Goal: Task Accomplishment & Management: Manage account settings

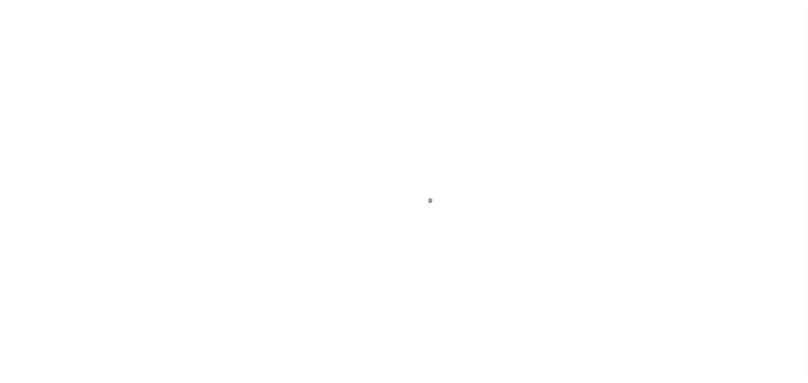
checkbox input "false"
type input "05/01/2025"
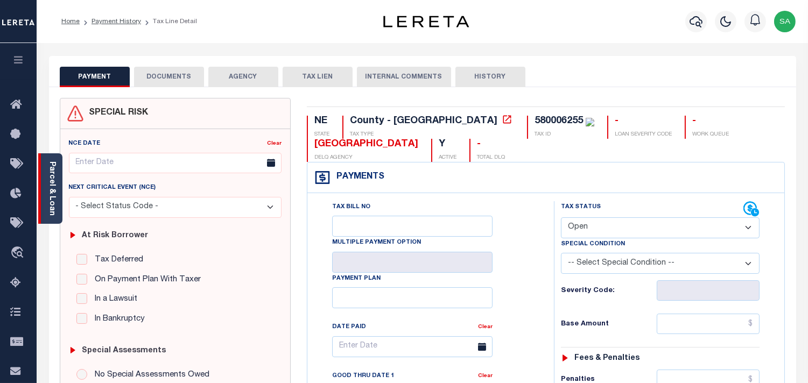
click at [48, 203] on link "Parcel & Loan" at bounding box center [52, 188] width 8 height 54
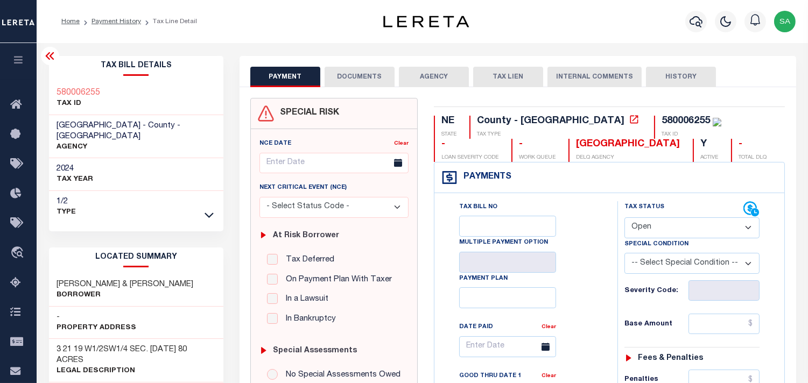
click at [648, 226] on select "- Select Status Code - Open Due/Unpaid Paid Incomplete No Tax Due Internal Refu…" at bounding box center [691, 227] width 135 height 21
select select "PYD"
click at [624, 218] on select "- Select Status Code - Open Due/Unpaid Paid Incomplete No Tax Due Internal Refu…" at bounding box center [691, 227] width 135 height 21
type input "[DATE]"
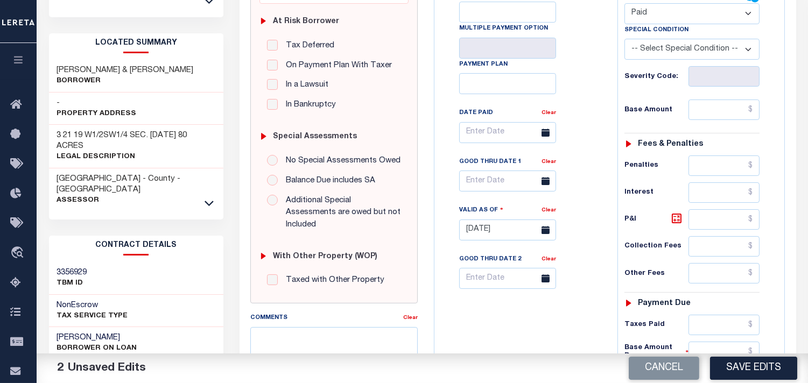
scroll to position [299, 0]
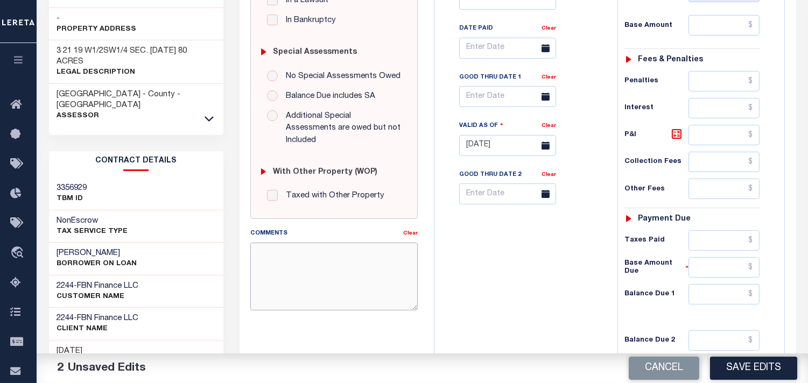
click at [340, 273] on textarea "Comments" at bounding box center [333, 277] width 167 height 68
paste textarea "Information taken verbally from Summer."
type textarea "Information taken verbally from Summer."
click at [751, 301] on input "text" at bounding box center [723, 294] width 71 height 20
type input "$0.00"
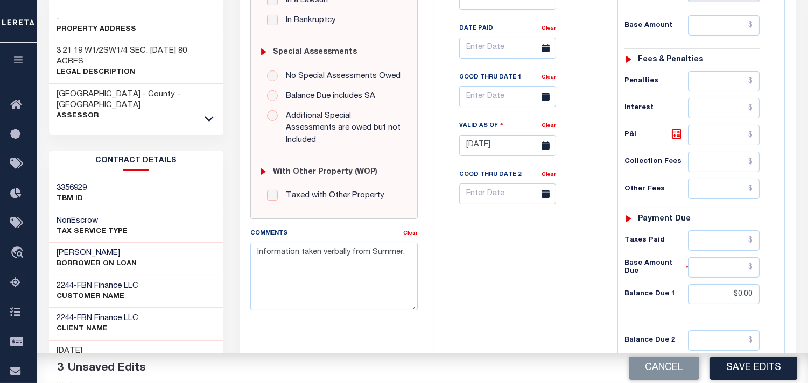
drag, startPoint x: 537, startPoint y: 271, endPoint x: 573, endPoint y: 289, distance: 40.0
click at [537, 271] on div "Tax Bill No Multiple Payment Option Payment Plan Clear" at bounding box center [523, 140] width 172 height 475
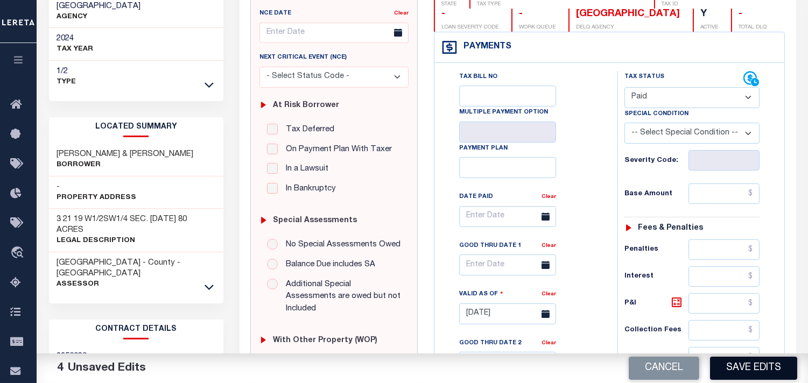
scroll to position [239, 0]
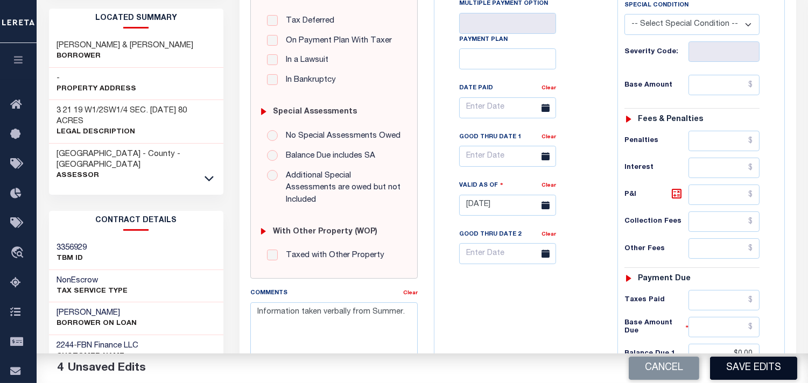
click at [741, 365] on button "Save Edits" at bounding box center [753, 368] width 87 height 23
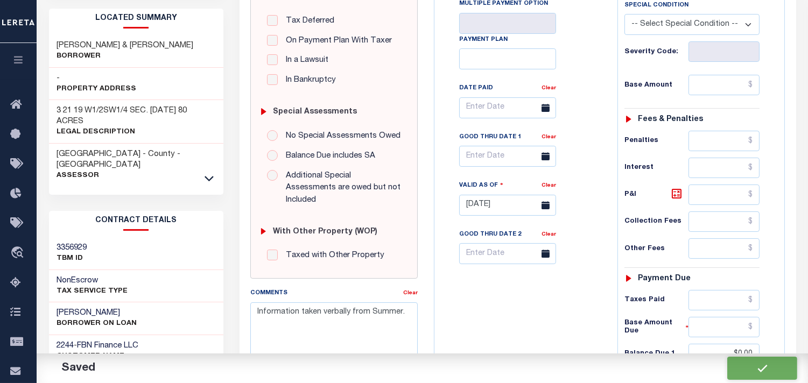
checkbox input "false"
type input "$0"
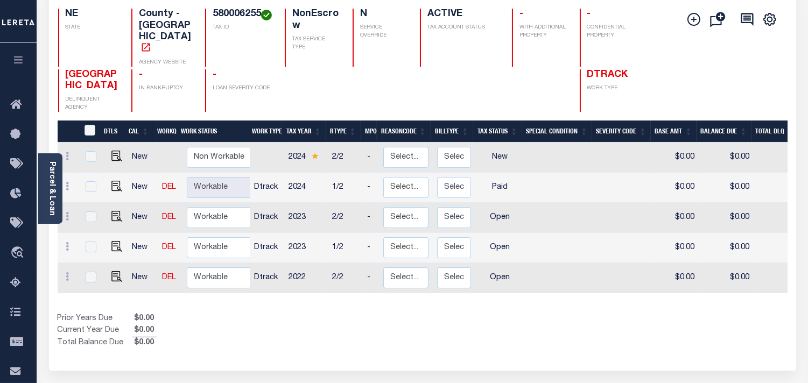
scroll to position [119, 0]
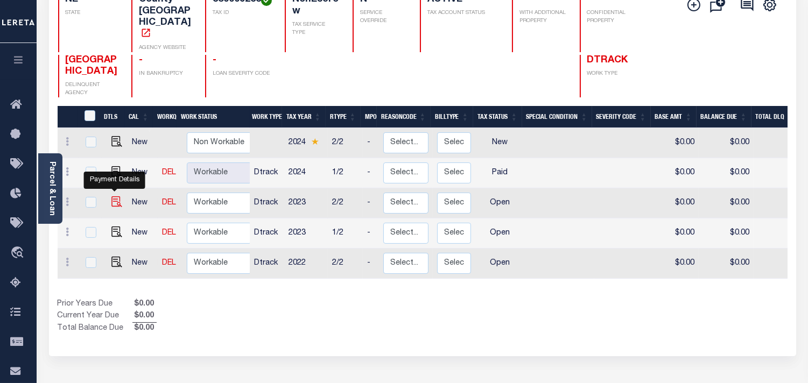
click at [117, 196] on img "" at bounding box center [116, 201] width 11 height 11
checkbox input "true"
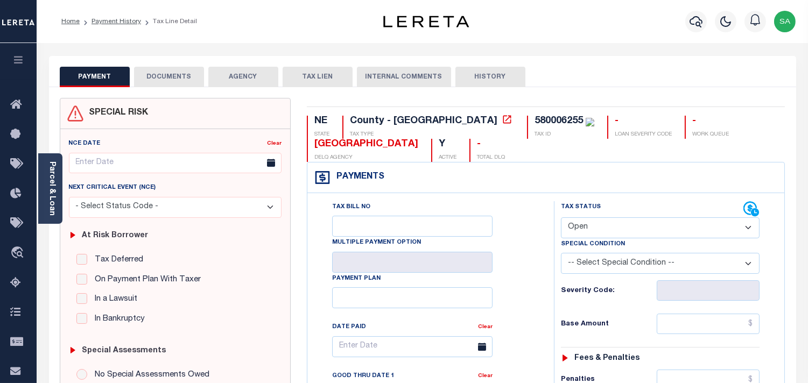
click at [586, 230] on select "- Select Status Code - Open Due/Unpaid Paid Incomplete No Tax Due Internal Refu…" at bounding box center [660, 227] width 199 height 21
select select "PYD"
click at [561, 218] on select "- Select Status Code - Open Due/Unpaid Paid Incomplete No Tax Due Internal Refu…" at bounding box center [660, 227] width 199 height 21
type input "[DATE]"
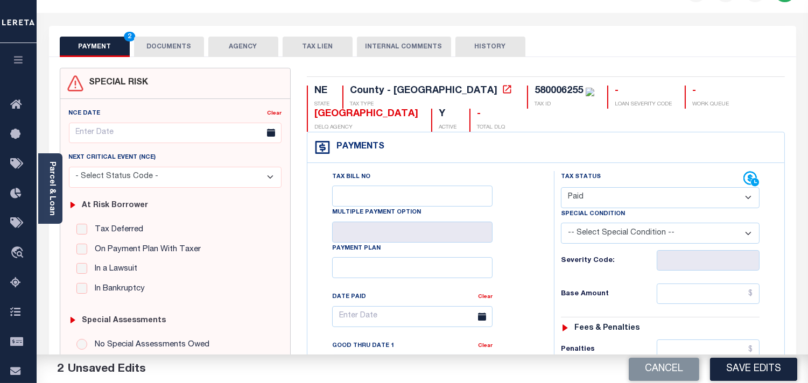
scroll to position [60, 0]
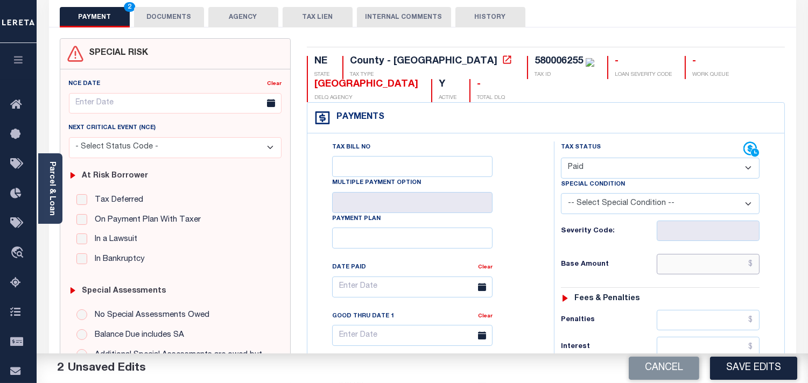
drag, startPoint x: 699, startPoint y: 264, endPoint x: 637, endPoint y: 266, distance: 61.9
click at [699, 264] on input "text" at bounding box center [708, 264] width 103 height 20
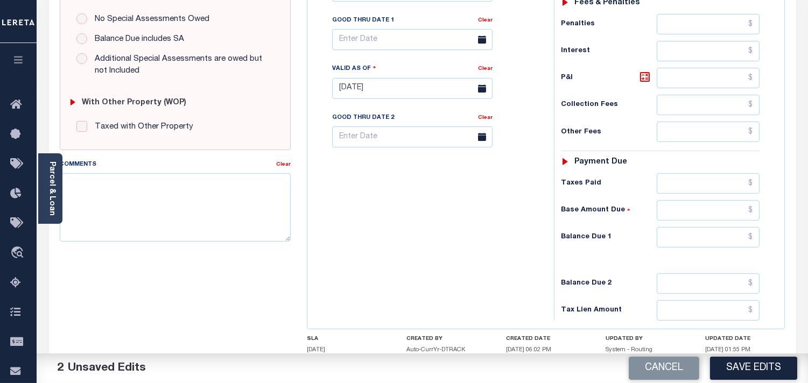
scroll to position [358, 0]
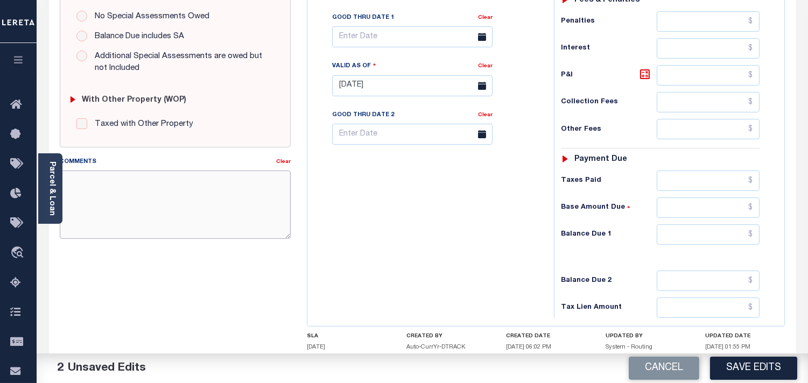
click at [272, 214] on textarea "Comments" at bounding box center [175, 205] width 231 height 68
paste textarea "Information taken verbally from Summer."
type textarea "Information taken verbally from Summer."
click at [727, 245] on input "text" at bounding box center [708, 234] width 103 height 20
type input "$0.00"
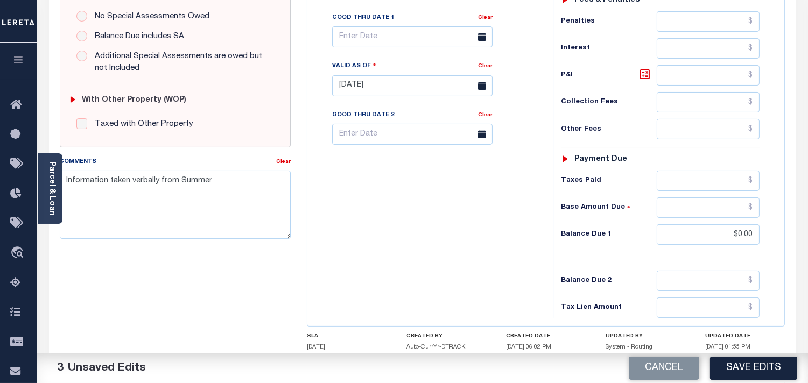
drag, startPoint x: 517, startPoint y: 229, endPoint x: 626, endPoint y: 302, distance: 131.2
click at [517, 229] on div "Tax Bill No Multiple Payment Option Payment Plan Clear" at bounding box center [428, 80] width 236 height 475
click at [729, 363] on button "Save Edits" at bounding box center [753, 368] width 87 height 23
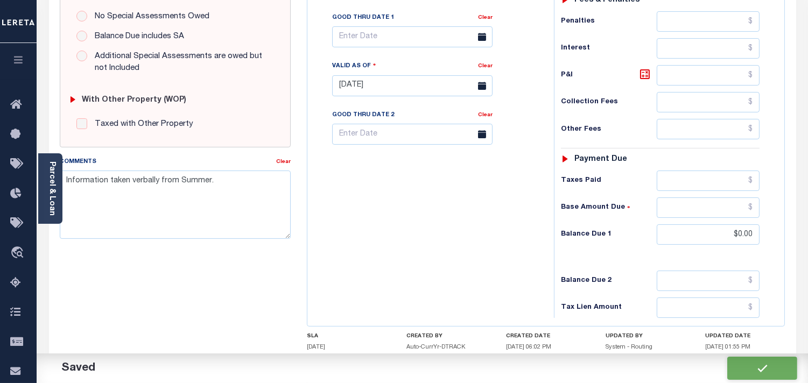
checkbox input "false"
type input "$0"
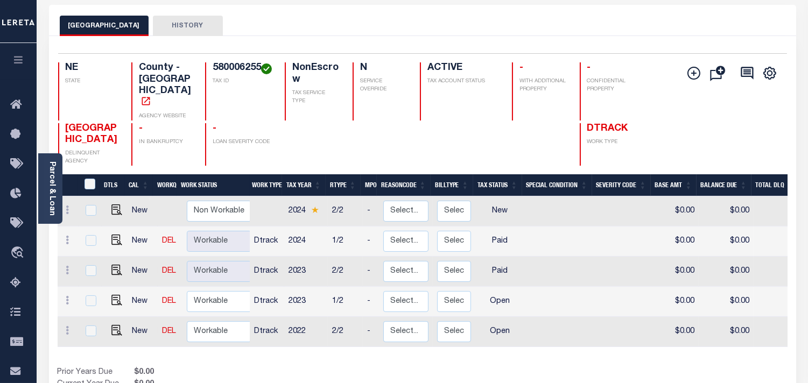
scroll to position [179, 0]
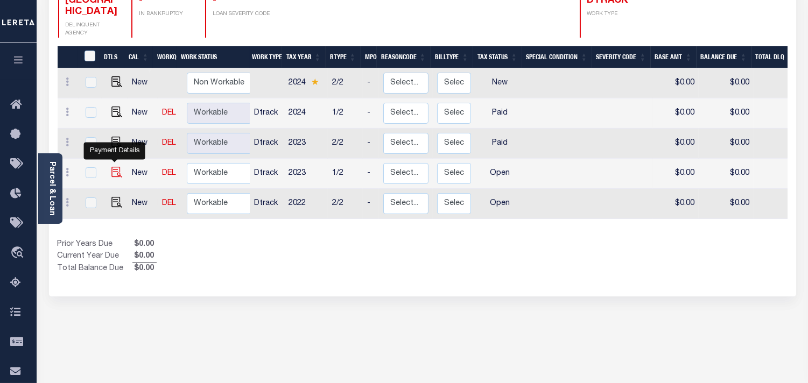
click at [116, 167] on img "" at bounding box center [116, 172] width 11 height 11
checkbox input "true"
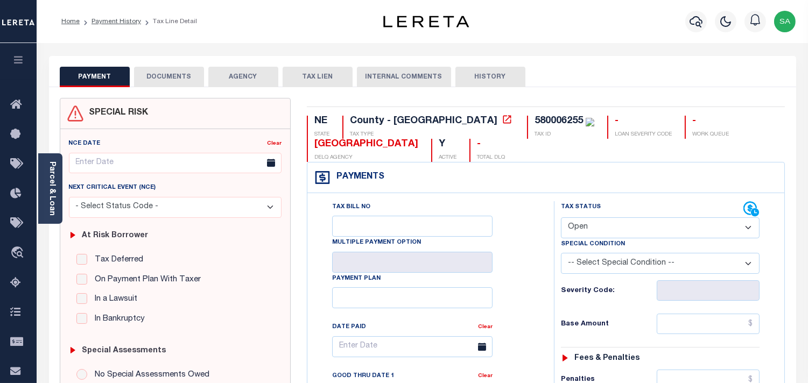
click at [623, 229] on select "- Select Status Code - Open Due/Unpaid Paid Incomplete No Tax Due Internal Refu…" at bounding box center [660, 227] width 199 height 21
select select "PYD"
click at [561, 218] on select "- Select Status Code - Open Due/Unpaid Paid Incomplete No Tax Due Internal Refu…" at bounding box center [660, 227] width 199 height 21
type input "[DATE]"
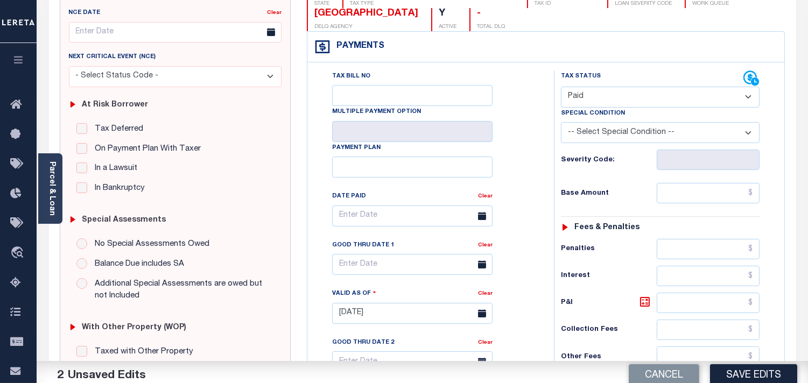
scroll to position [239, 0]
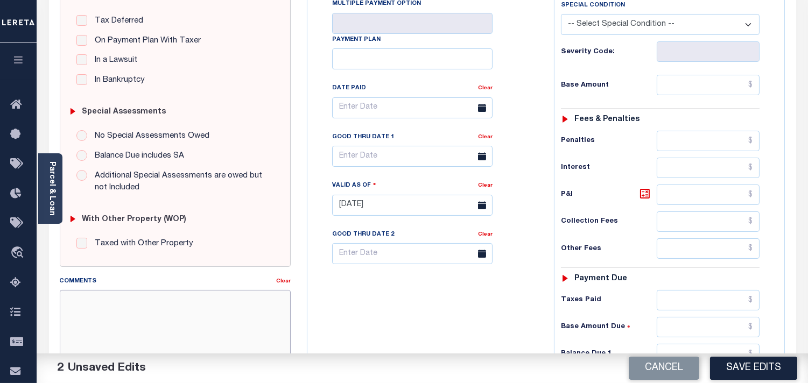
click at [208, 299] on textarea "Comments" at bounding box center [175, 324] width 231 height 68
paste textarea "Information taken verbally from Summer."
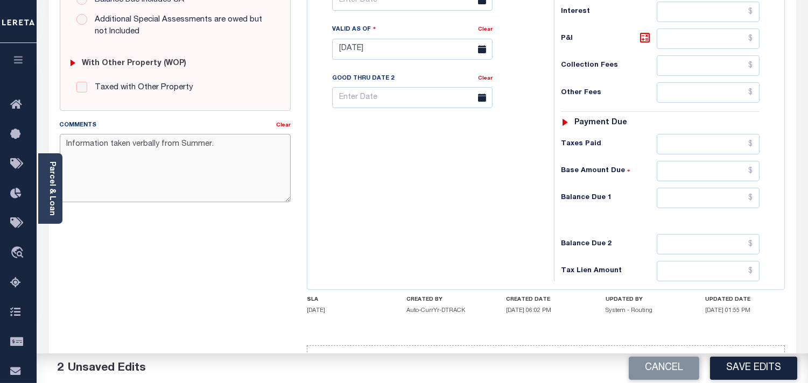
scroll to position [433, 0]
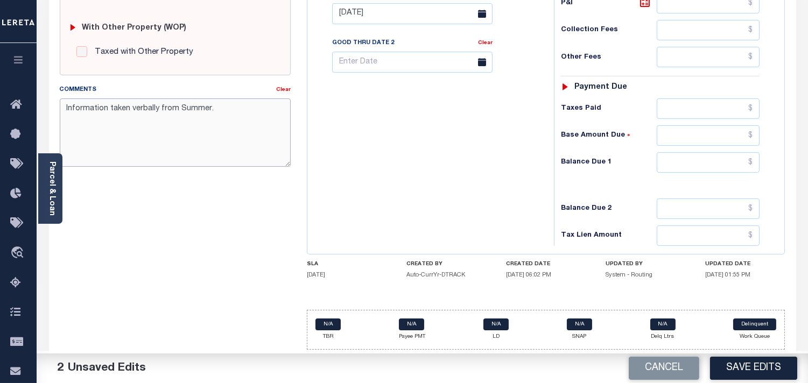
type textarea "Information taken verbally from Summer."
click at [711, 168] on input "text" at bounding box center [708, 162] width 103 height 20
type input "$0.00"
click at [573, 159] on h6 "Balance Due 1" at bounding box center [609, 162] width 96 height 9
click at [751, 379] on button "Save Edits" at bounding box center [753, 368] width 87 height 23
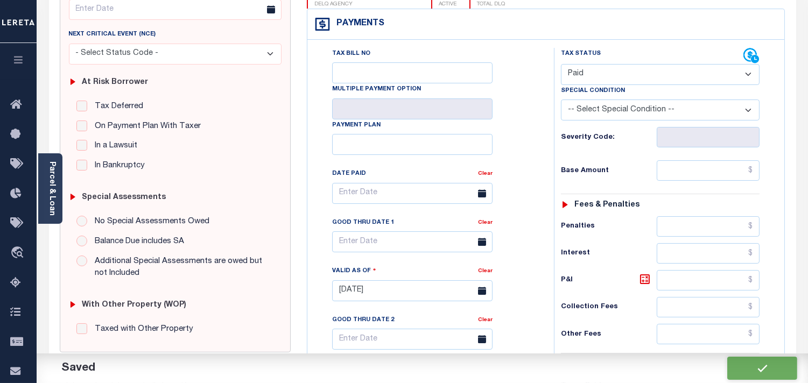
checkbox input "false"
type input "$0"
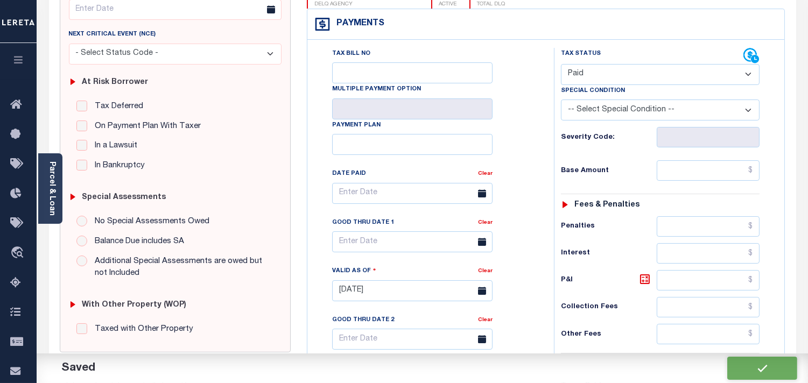
scroll to position [135, 0]
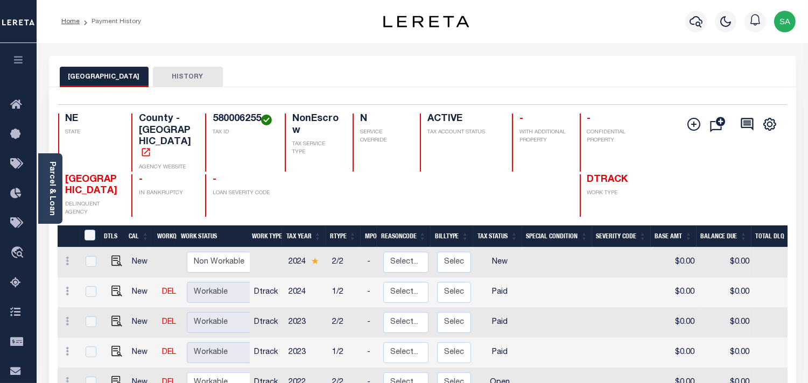
scroll to position [60, 0]
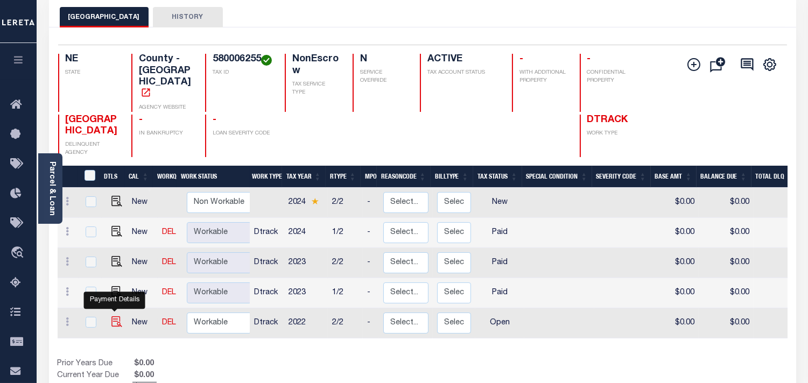
click at [115, 317] on img "" at bounding box center [116, 322] width 11 height 11
checkbox input "true"
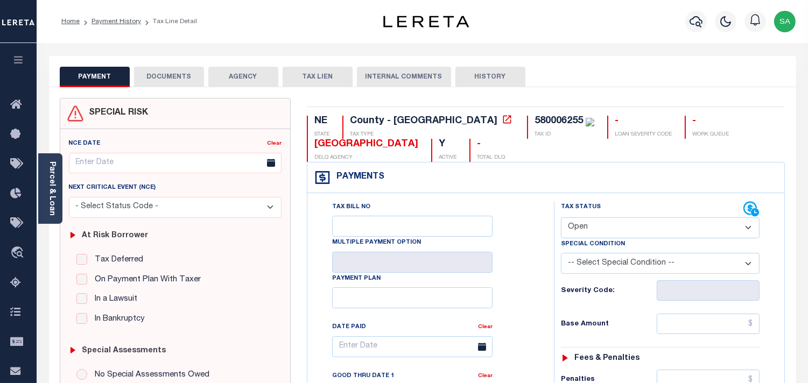
click at [633, 229] on select "- Select Status Code - Open Due/Unpaid Paid Incomplete No Tax Due Internal Refu…" at bounding box center [660, 227] width 199 height 21
select select "PYD"
click at [561, 218] on select "- Select Status Code - Open Due/Unpaid Paid Incomplete No Tax Due Internal Refu…" at bounding box center [660, 227] width 199 height 21
type input "[DATE]"
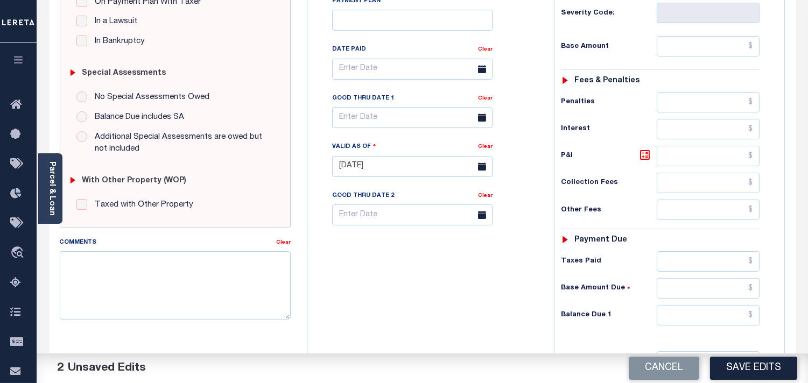
scroll to position [299, 0]
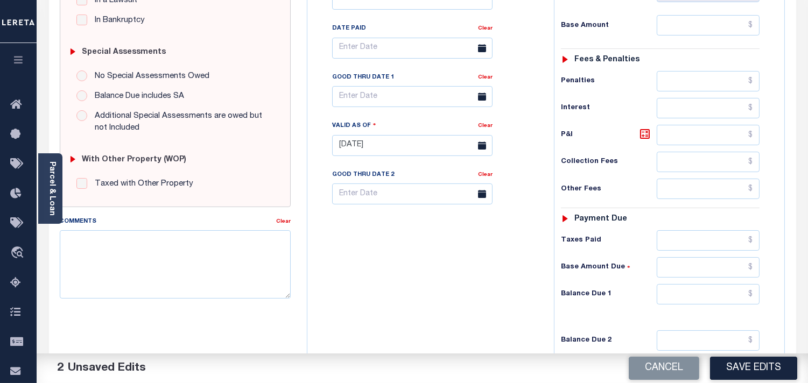
click at [201, 309] on div "SPECIAL RISK NCE Date Clear - Select Status Code -" at bounding box center [175, 144] width 247 height 691
click at [222, 287] on textarea "Comments" at bounding box center [175, 264] width 231 height 68
paste textarea "Information taken verbally from Summer."
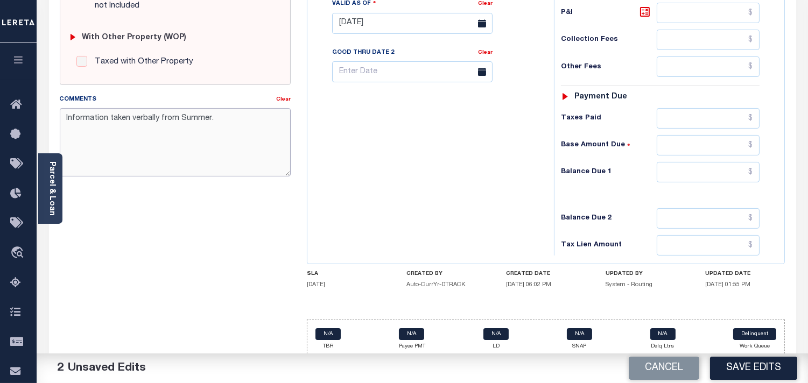
scroll to position [433, 0]
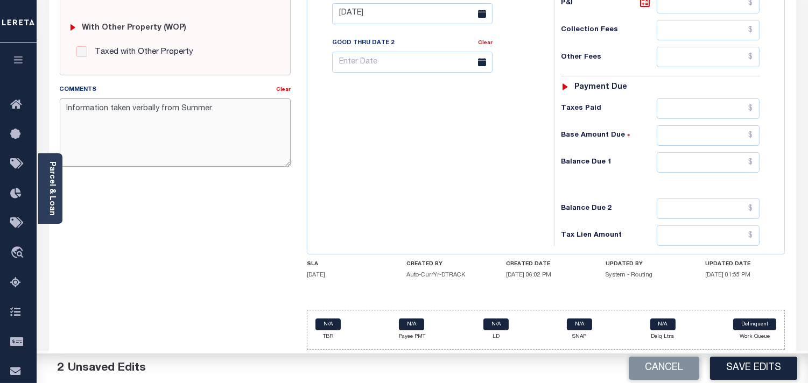
type textarea "Information taken verbally from Summer."
drag, startPoint x: 719, startPoint y: 159, endPoint x: 706, endPoint y: 163, distance: 12.8
click at [719, 159] on input "text" at bounding box center [708, 162] width 103 height 20
type input "$0.00"
drag, startPoint x: 564, startPoint y: 170, endPoint x: 572, endPoint y: 187, distance: 18.8
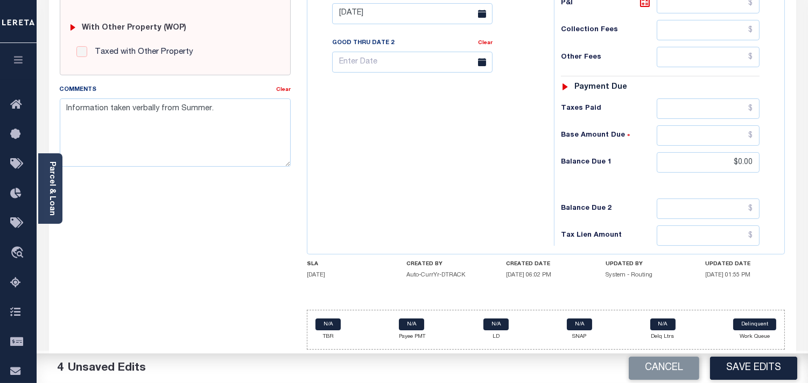
click at [564, 170] on div "Balance Due 1 $0.00" at bounding box center [660, 162] width 199 height 20
click at [746, 354] on div "Cancel Save Edits" at bounding box center [616, 369] width 386 height 30
click at [741, 367] on button "Save Edits" at bounding box center [753, 368] width 87 height 23
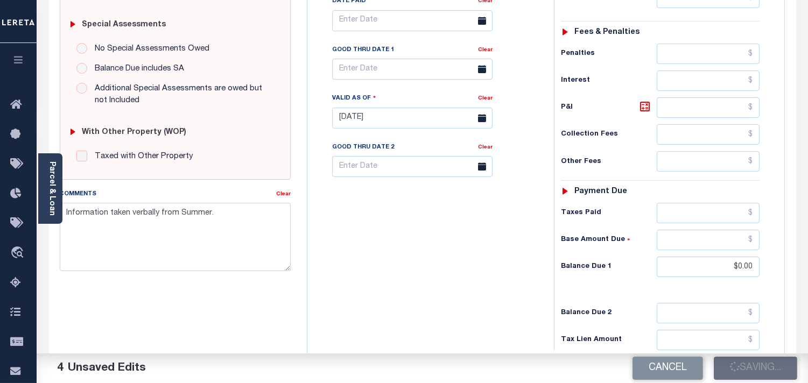
scroll to position [194, 0]
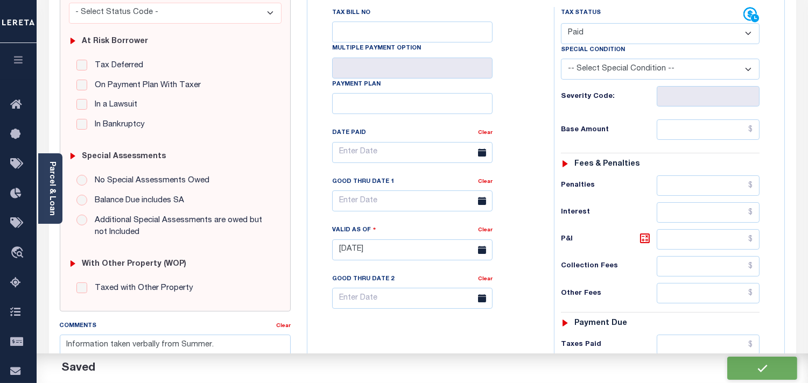
checkbox input "false"
type input "$0"
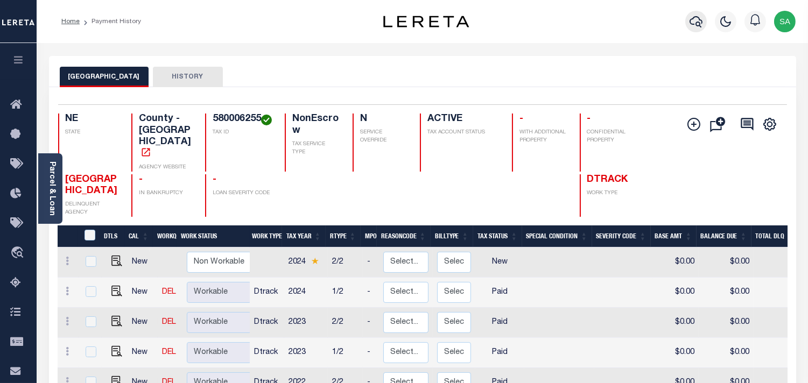
click at [696, 27] on icon "button" at bounding box center [696, 21] width 13 height 13
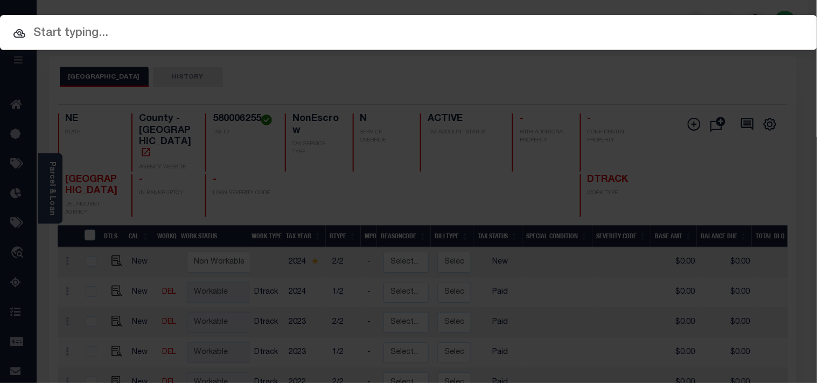
click at [620, 34] on div "Include Loans TBM Customers Borrowers Payments (Lender Non-Disb) Payments (Lend…" at bounding box center [408, 191] width 817 height 383
paste input "7928231000"
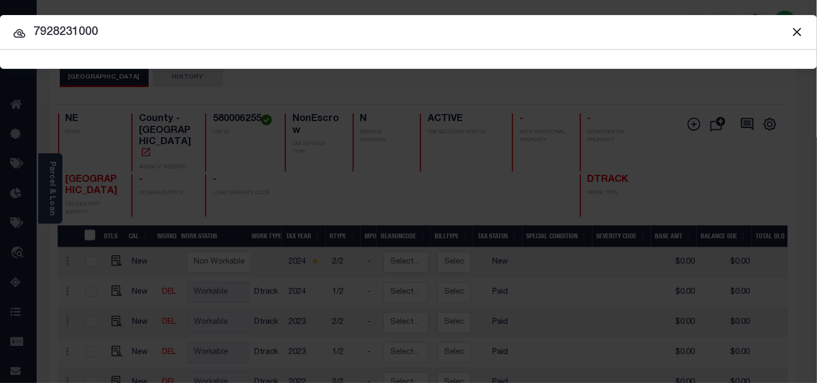
type input "7928231000"
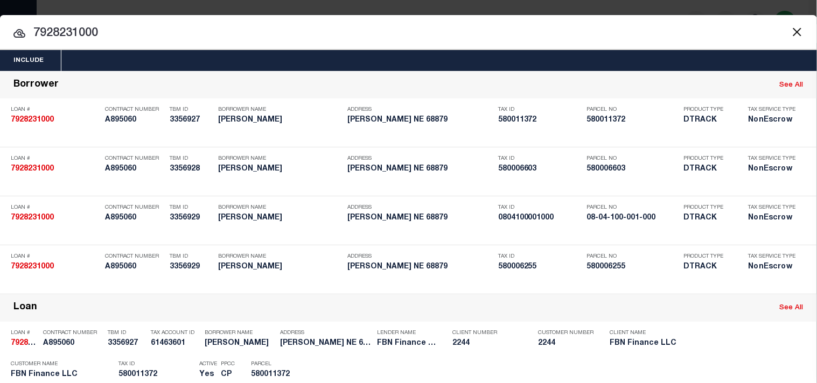
scroll to position [329, 0]
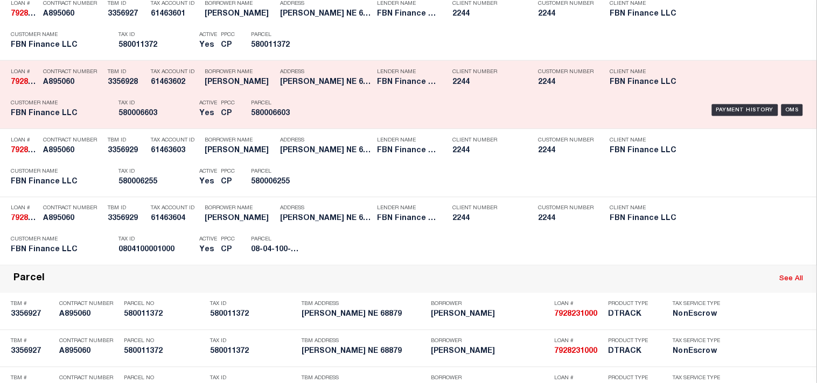
click at [329, 126] on div "Payment History OMS" at bounding box center [560, 110] width 490 height 31
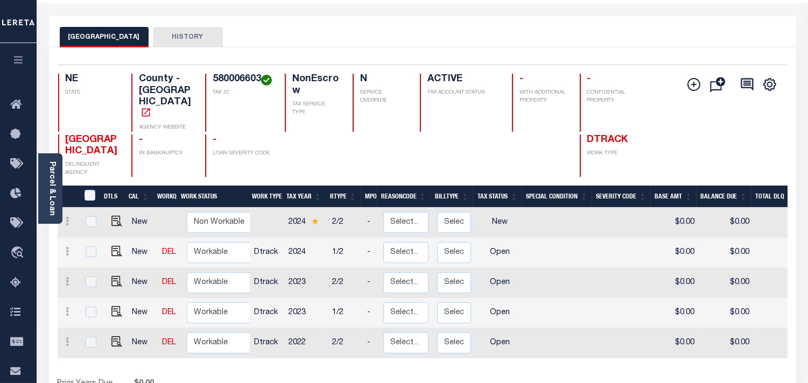
scroll to position [60, 0]
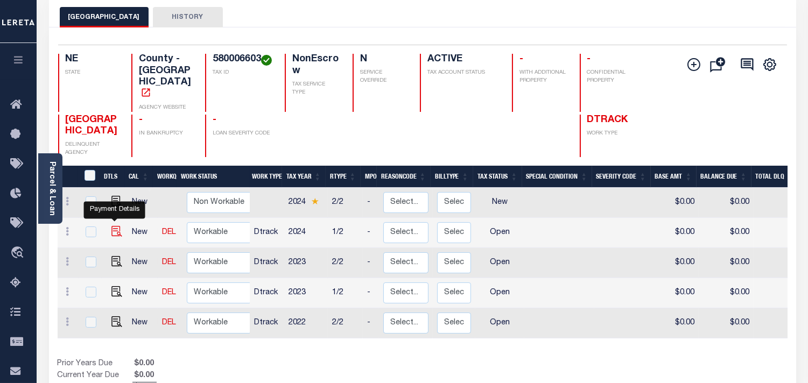
click at [111, 226] on img "" at bounding box center [116, 231] width 11 height 11
checkbox input "true"
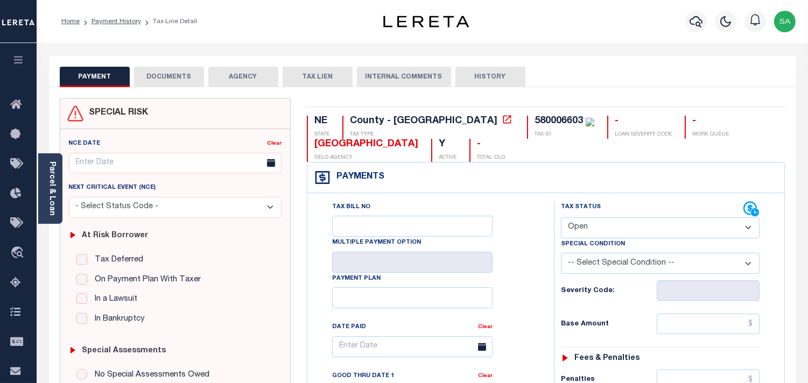
drag, startPoint x: 619, startPoint y: 224, endPoint x: 614, endPoint y: 237, distance: 13.5
click at [619, 224] on select "- Select Status Code - Open Due/Unpaid Paid Incomplete No Tax Due Internal Refu…" at bounding box center [660, 227] width 199 height 21
select select "PYD"
click at [561, 218] on select "- Select Status Code - Open Due/Unpaid Paid Incomplete No Tax Due Internal Refu…" at bounding box center [660, 227] width 199 height 21
type input "[DATE]"
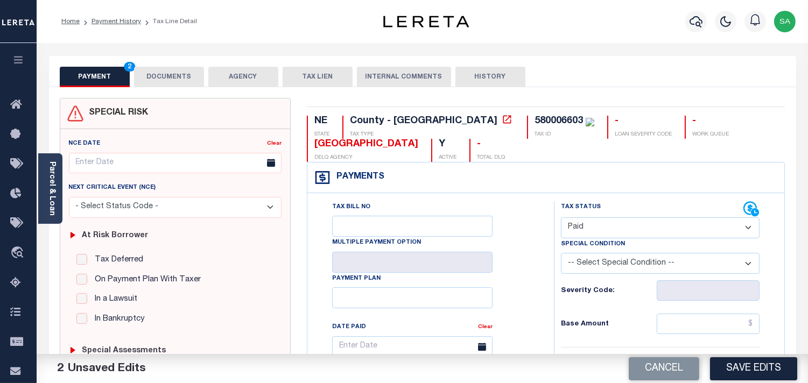
scroll to position [299, 0]
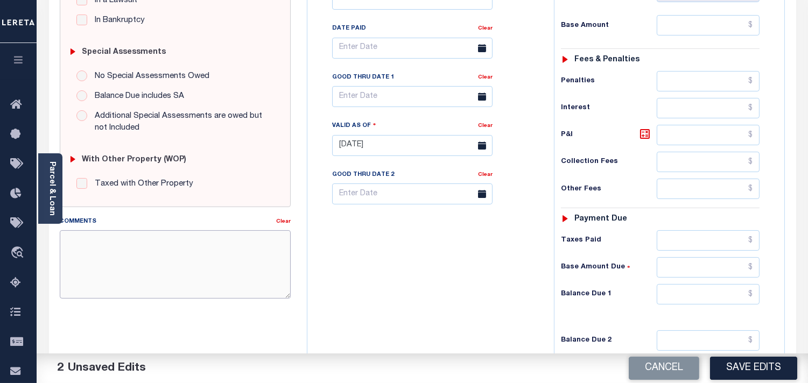
click at [179, 268] on textarea "Comments" at bounding box center [175, 264] width 231 height 68
paste textarea "580006603"
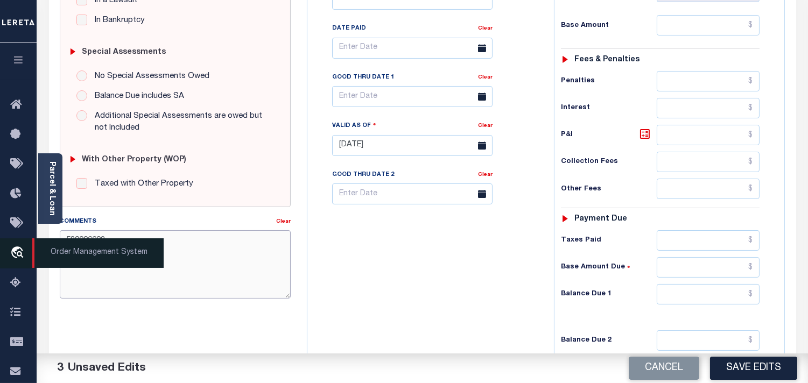
drag, startPoint x: 99, startPoint y: 249, endPoint x: 0, endPoint y: 250, distance: 99.0
click at [0, 250] on div "Home Payment History Tax Line Detail Profile Sign out" at bounding box center [404, 108] width 808 height 814
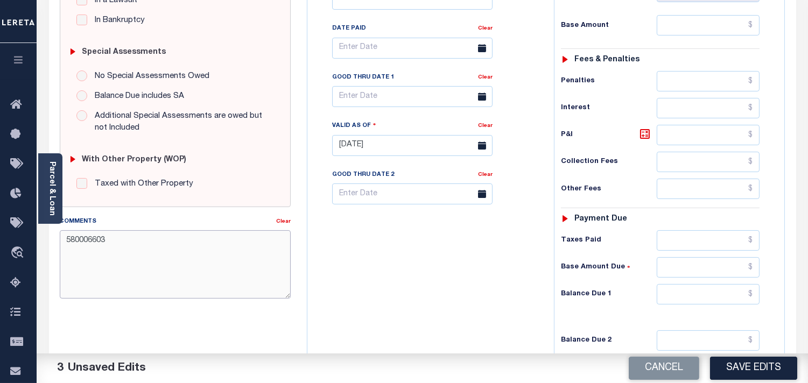
paste textarea "Information taken verbally from Summer."
type textarea "Information taken verbally from Summer."
click at [720, 302] on input "text" at bounding box center [708, 294] width 103 height 20
type input "$0.00"
click at [528, 278] on div "Tax Bill No Multiple Payment Option Payment Plan Clear" at bounding box center [428, 140] width 236 height 475
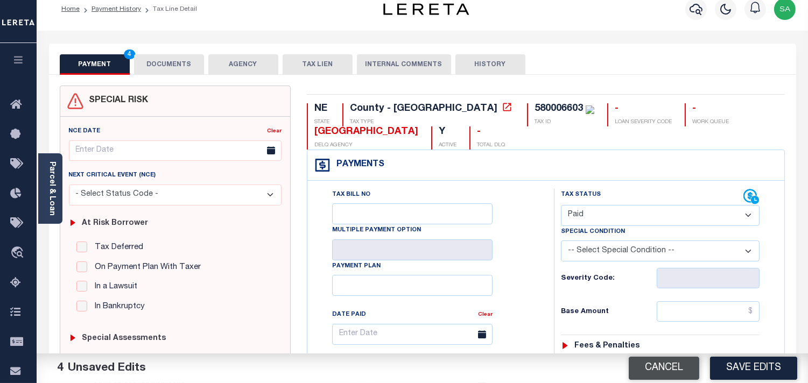
scroll to position [0, 0]
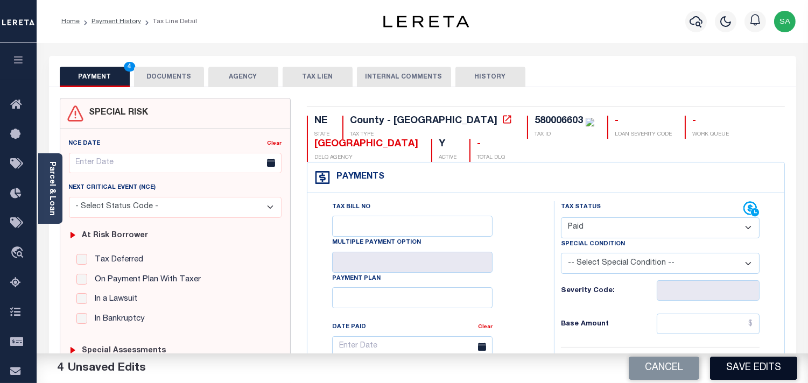
click at [729, 363] on button "Save Edits" at bounding box center [753, 368] width 87 height 23
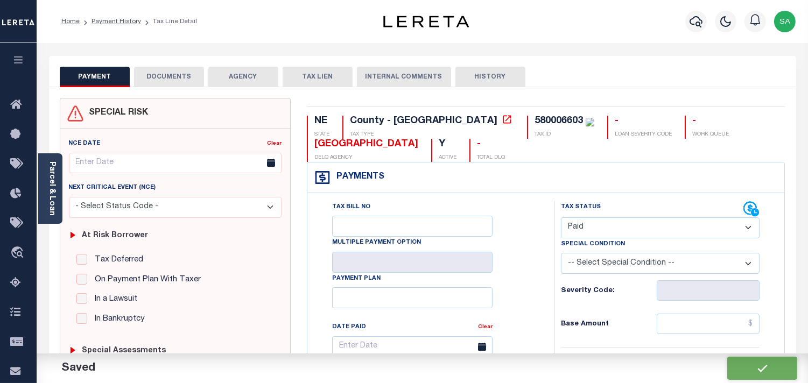
checkbox input "false"
type input "$0"
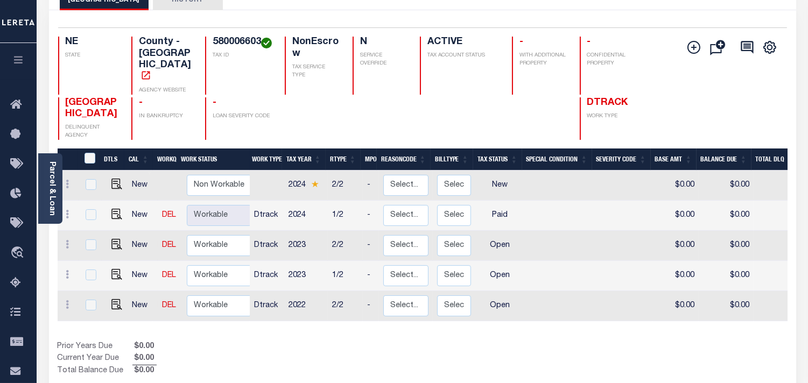
scroll to position [119, 0]
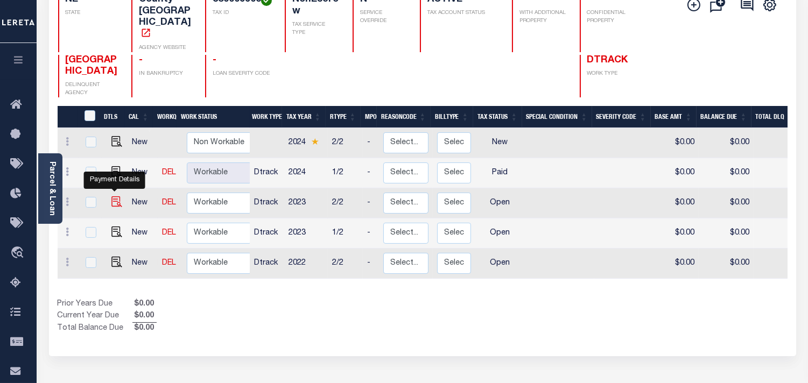
click at [114, 196] on img "" at bounding box center [116, 201] width 11 height 11
checkbox input "true"
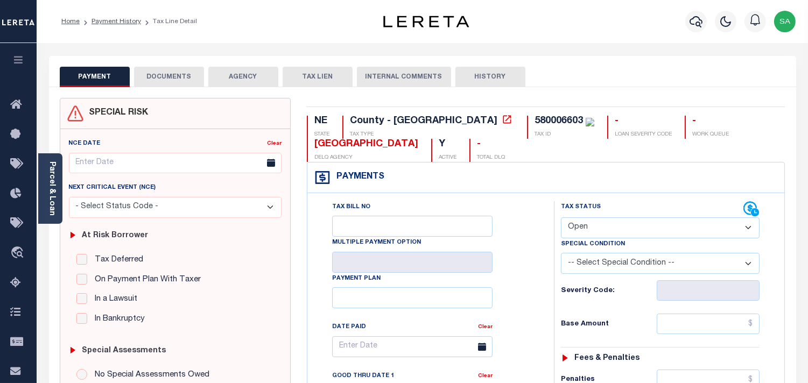
drag, startPoint x: 594, startPoint y: 223, endPoint x: 594, endPoint y: 235, distance: 11.8
click at [594, 226] on select "- Select Status Code - Open Due/Unpaid Paid Incomplete No Tax Due Internal Refu…" at bounding box center [660, 227] width 199 height 21
select select "PYD"
click at [561, 218] on select "- Select Status Code - Open Due/Unpaid Paid Incomplete No Tax Due Internal Refu…" at bounding box center [660, 227] width 199 height 21
type input "09/12/2025"
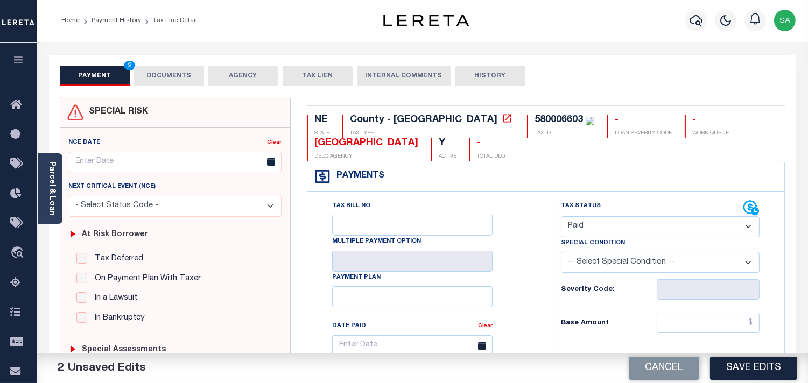
scroll to position [299, 0]
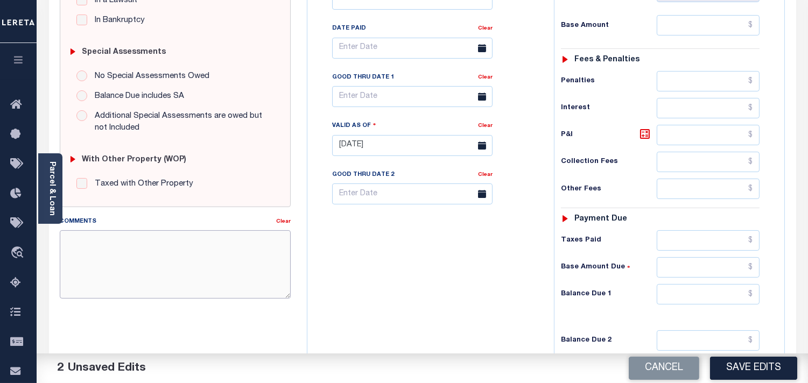
click at [185, 266] on textarea "Comments" at bounding box center [175, 264] width 231 height 68
paste textarea "Information taken verbally from Summer."
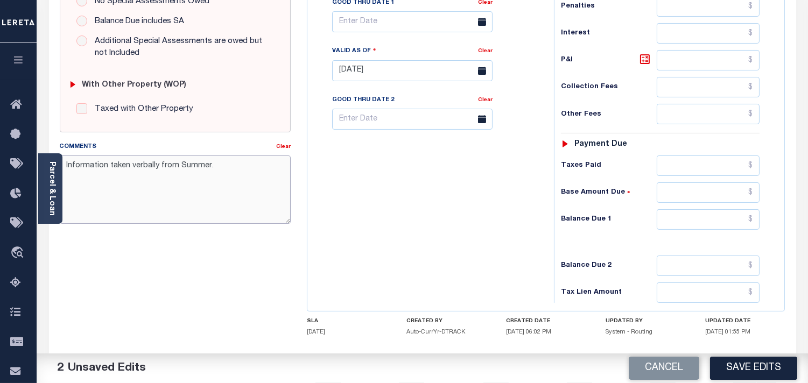
scroll to position [433, 0]
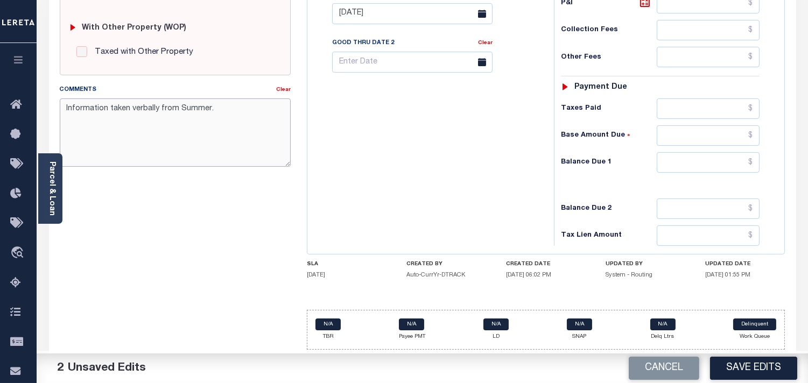
type textarea "Information taken verbally from Summer."
click at [699, 171] on input "text" at bounding box center [708, 162] width 103 height 20
type input "$0.00"
click at [552, 165] on div "Tax Status Status" at bounding box center [664, 8] width 236 height 475
click at [743, 363] on button "Save Edits" at bounding box center [753, 368] width 87 height 23
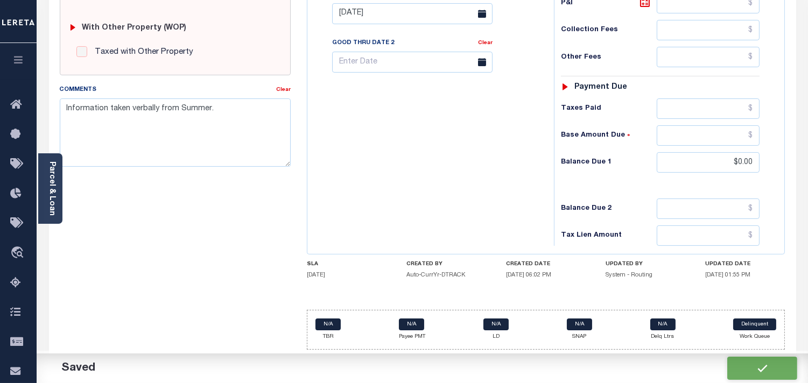
checkbox input "false"
type input "$0"
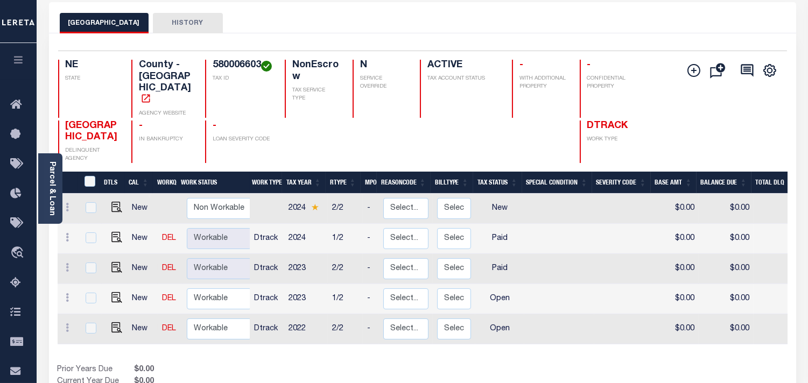
scroll to position [119, 0]
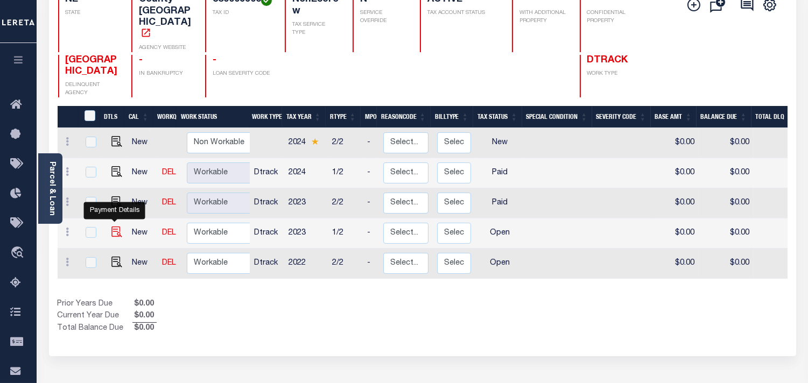
click at [111, 227] on img "" at bounding box center [116, 232] width 11 height 11
checkbox input "true"
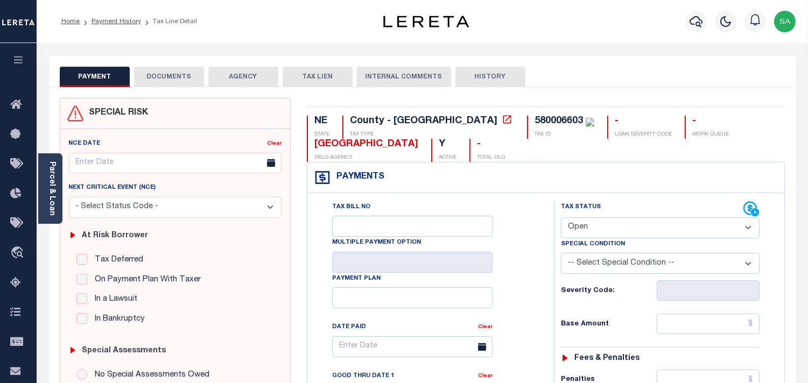
drag, startPoint x: 623, startPoint y: 230, endPoint x: 622, endPoint y: 237, distance: 7.1
click at [623, 230] on select "- Select Status Code - Open Due/Unpaid Paid Incomplete No Tax Due Internal Refu…" at bounding box center [660, 227] width 199 height 21
select select "PYD"
click at [561, 218] on select "- Select Status Code - Open Due/Unpaid Paid Incomplete No Tax Due Internal Refu…" at bounding box center [660, 227] width 199 height 21
type input "[DATE]"
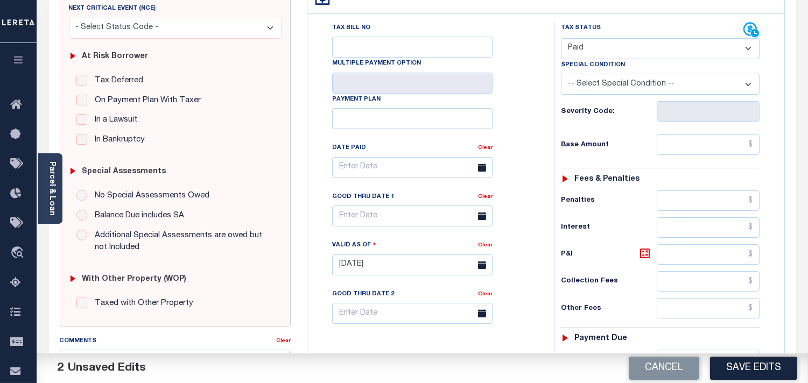
scroll to position [358, 0]
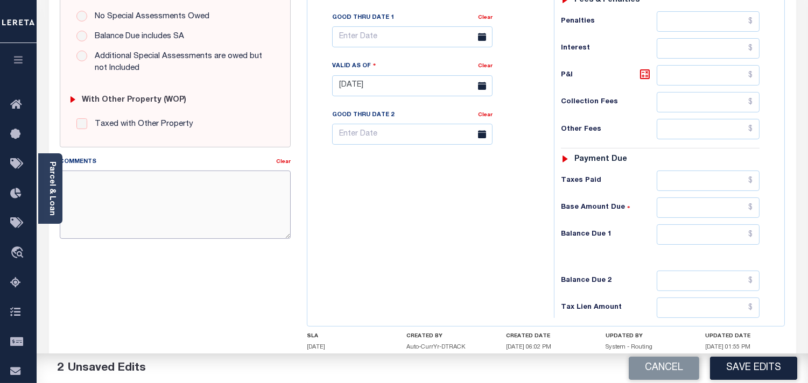
click at [166, 210] on textarea "Comments" at bounding box center [175, 205] width 231 height 68
paste textarea "Information taken verbally from Summer."
type textarea "Information taken verbally from Summer."
click at [755, 240] on input "text" at bounding box center [708, 234] width 103 height 20
type input "$0.00"
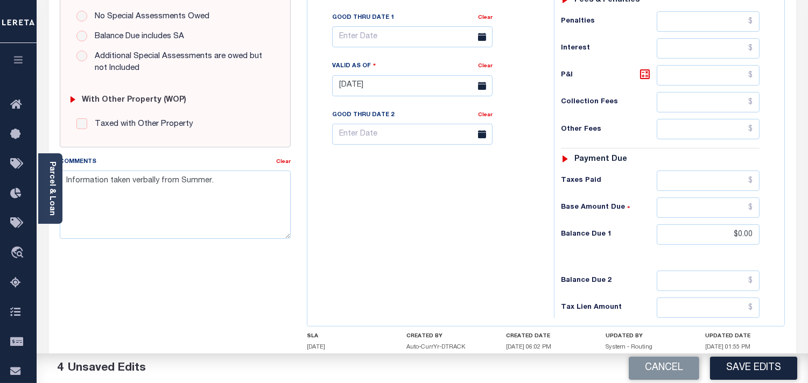
click at [568, 239] on h6 "Balance Due 1" at bounding box center [609, 234] width 96 height 9
click at [744, 366] on button "Save Edits" at bounding box center [753, 368] width 87 height 23
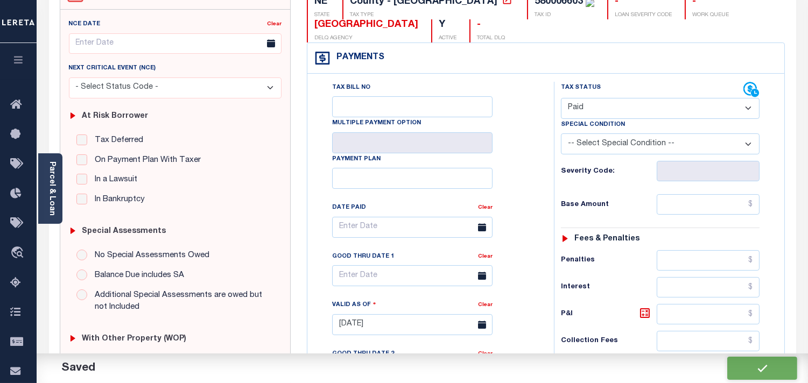
checkbox input "false"
type input "$0"
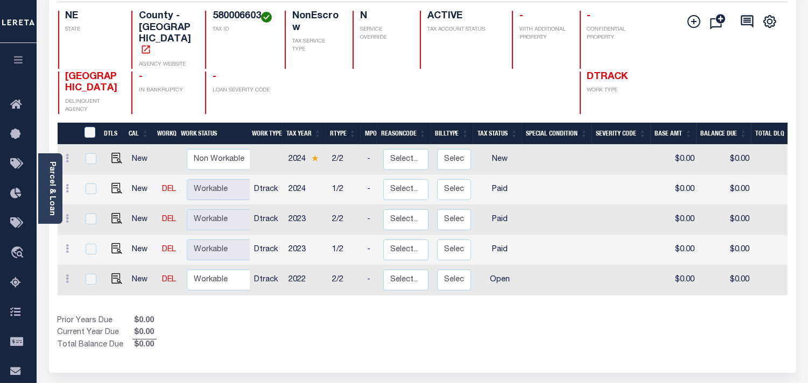
scroll to position [119, 0]
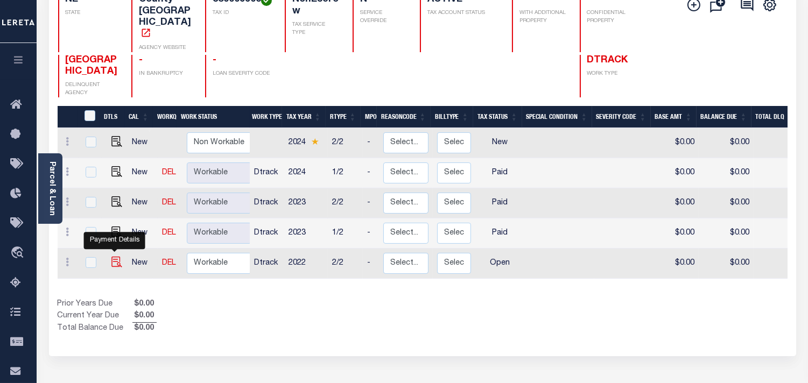
click at [116, 257] on img "" at bounding box center [116, 262] width 11 height 11
checkbox input "true"
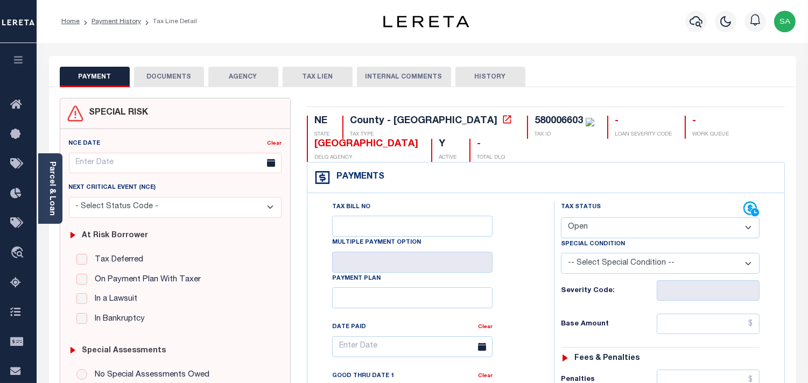
drag, startPoint x: 590, startPoint y: 232, endPoint x: 588, endPoint y: 237, distance: 5.6
click at [590, 232] on select "- Select Status Code - Open Due/Unpaid Paid Incomplete No Tax Due Internal Refu…" at bounding box center [660, 227] width 199 height 21
select select "PYD"
click at [561, 218] on select "- Select Status Code - Open Due/Unpaid Paid Incomplete No Tax Due Internal Refu…" at bounding box center [660, 227] width 199 height 21
type input "09/12/2025"
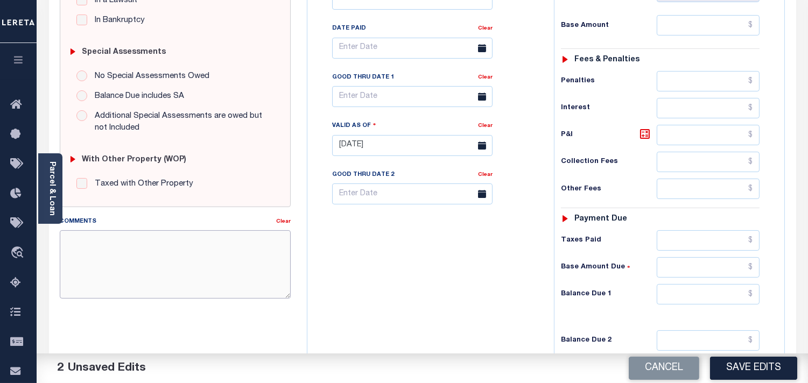
click at [171, 262] on textarea "Comments" at bounding box center [175, 264] width 231 height 68
paste textarea "Information taken verbally from Summer."
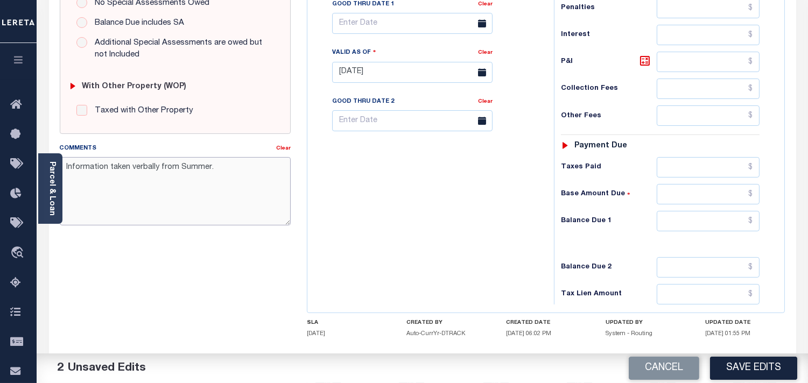
scroll to position [433, 0]
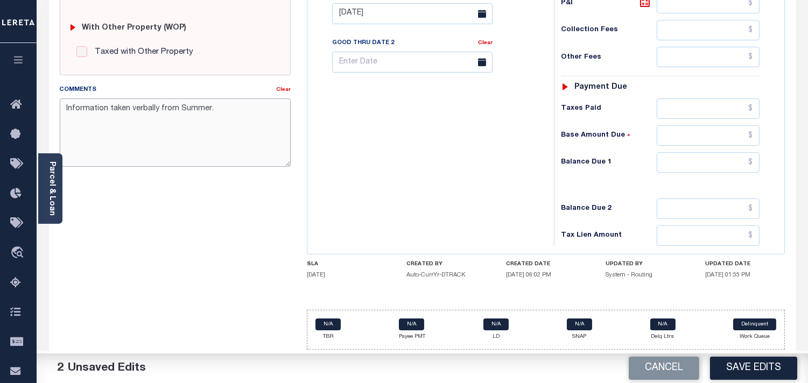
type textarea "Information taken verbally from Summer."
drag, startPoint x: 752, startPoint y: 170, endPoint x: 746, endPoint y: 169, distance: 5.9
click at [752, 170] on input "text" at bounding box center [708, 162] width 103 height 20
type input "$0.00"
click at [528, 175] on div "Tax Bill No Multiple Payment Option Payment Plan Clear" at bounding box center [428, 8] width 236 height 475
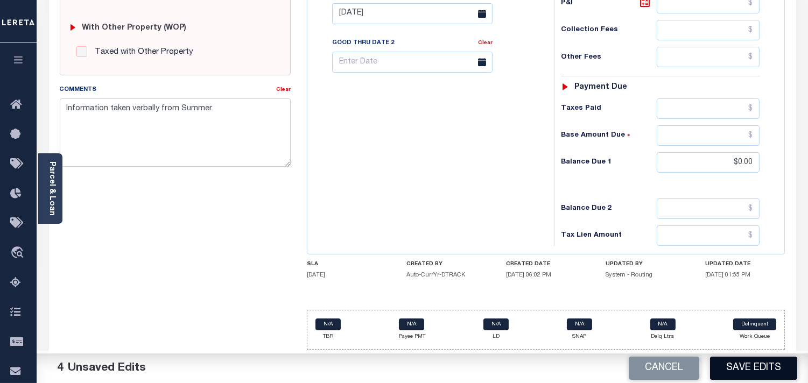
click at [747, 367] on button "Save Edits" at bounding box center [753, 368] width 87 height 23
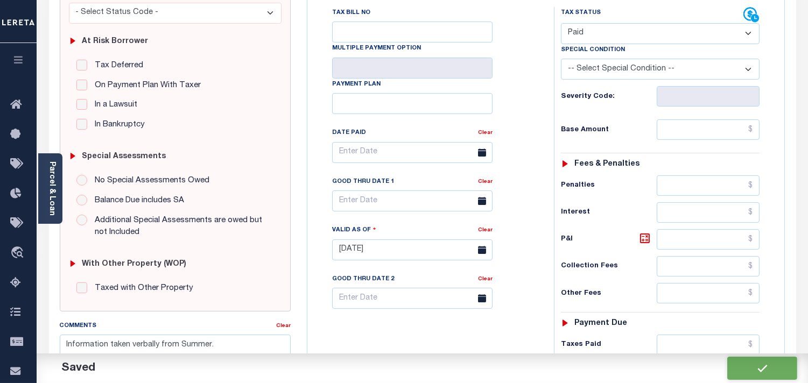
checkbox input "false"
type input "$0"
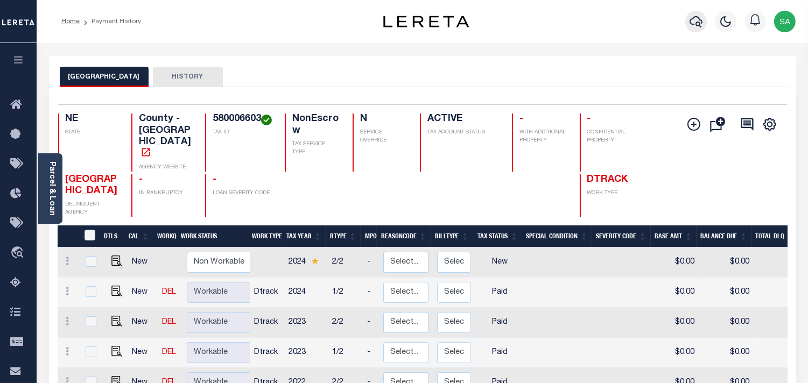
click at [696, 24] on icon "button" at bounding box center [696, 21] width 13 height 11
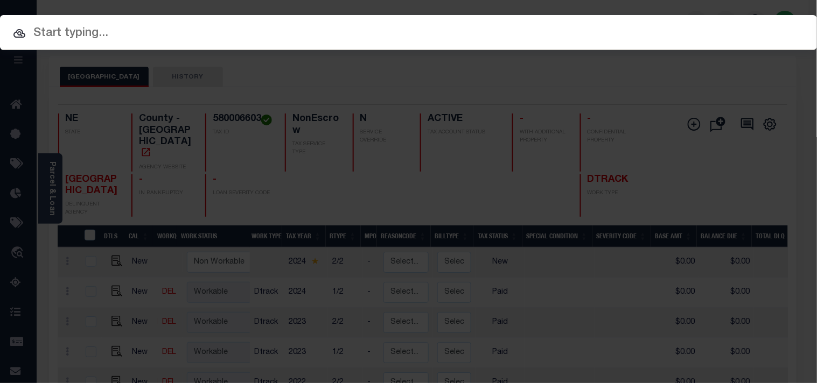
click at [608, 25] on input "text" at bounding box center [408, 33] width 817 height 19
paste input "7928231000"
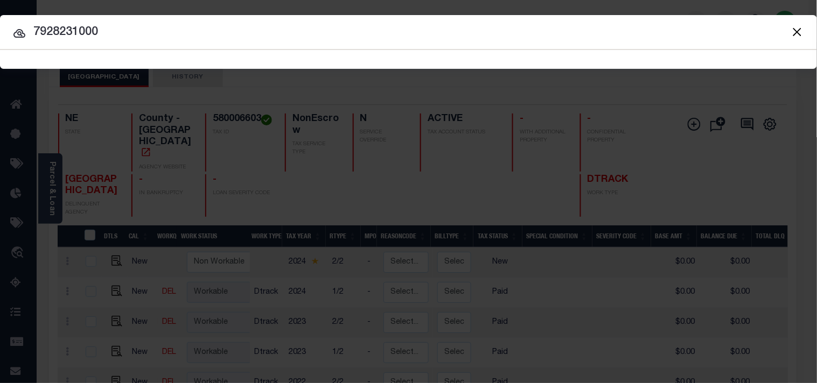
type input "7928231000"
click at [797, 31] on button "Close" at bounding box center [797, 32] width 14 height 14
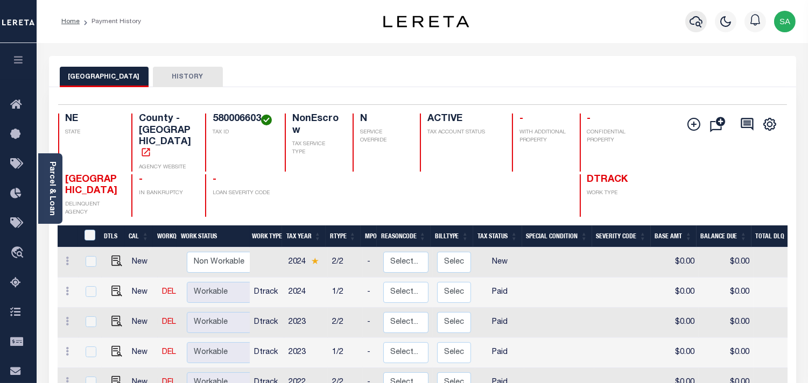
click at [698, 19] on icon "button" at bounding box center [696, 21] width 13 height 13
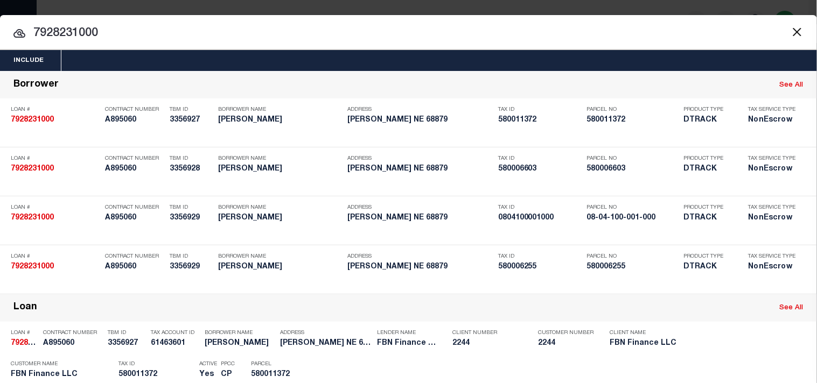
scroll to position [261, 0]
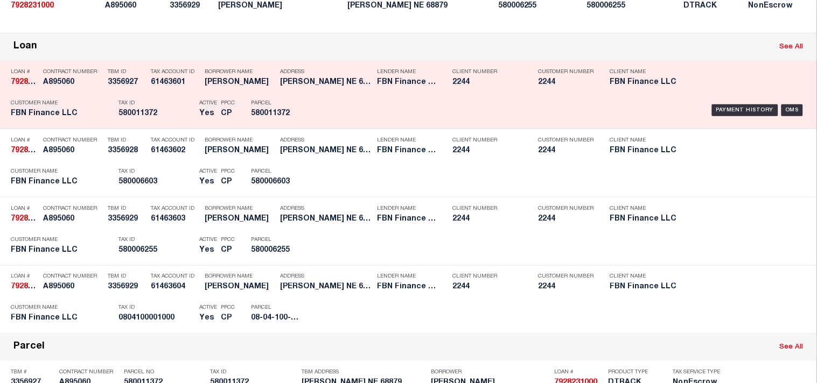
click at [311, 126] on div "Payment History OMS" at bounding box center [560, 110] width 507 height 31
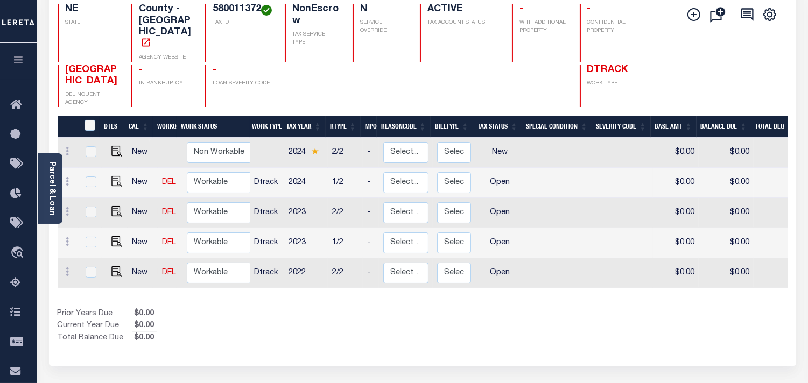
scroll to position [119, 0]
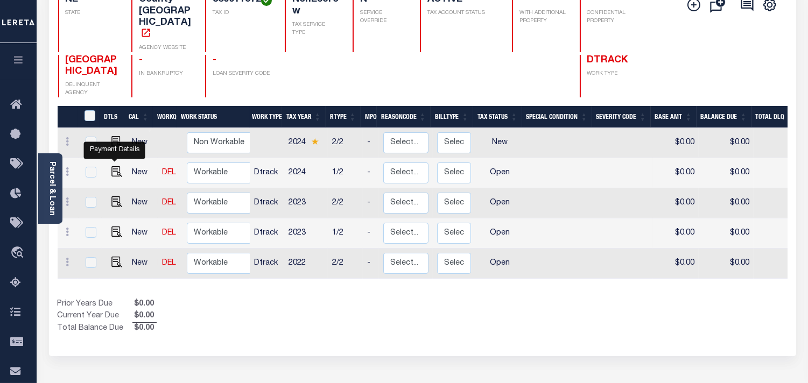
drag, startPoint x: 116, startPoint y: 155, endPoint x: 135, endPoint y: 164, distance: 20.9
click at [116, 166] on img "" at bounding box center [116, 171] width 11 height 11
checkbox input "true"
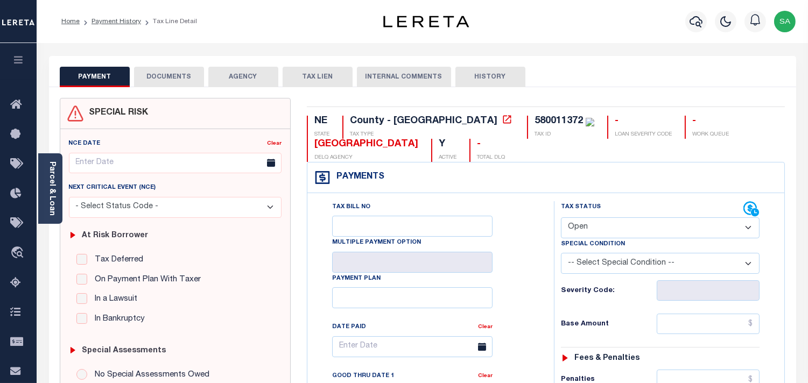
drag, startPoint x: 609, startPoint y: 228, endPoint x: 607, endPoint y: 238, distance: 10.9
click at [609, 228] on select "- Select Status Code - Open Due/Unpaid Paid Incomplete No Tax Due Internal Refu…" at bounding box center [660, 227] width 199 height 21
select select "PYD"
click at [561, 218] on select "- Select Status Code - Open Due/Unpaid Paid Incomplete No Tax Due Internal Refu…" at bounding box center [660, 227] width 199 height 21
type input "[DATE]"
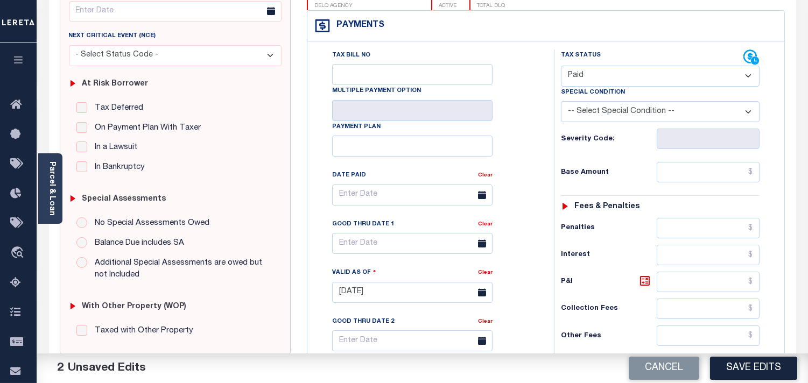
scroll to position [239, 0]
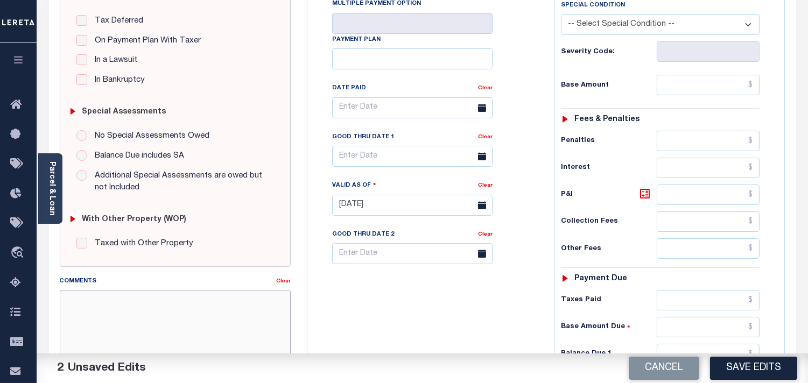
click at [243, 297] on textarea "Comments" at bounding box center [175, 324] width 231 height 68
paste textarea "Information taken verbally from Summer."
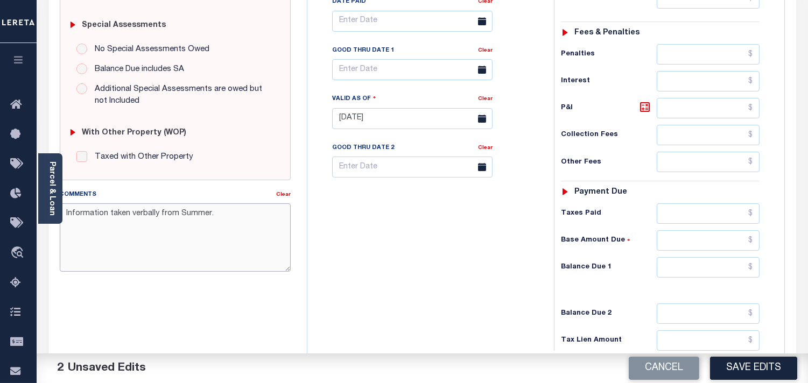
scroll to position [433, 0]
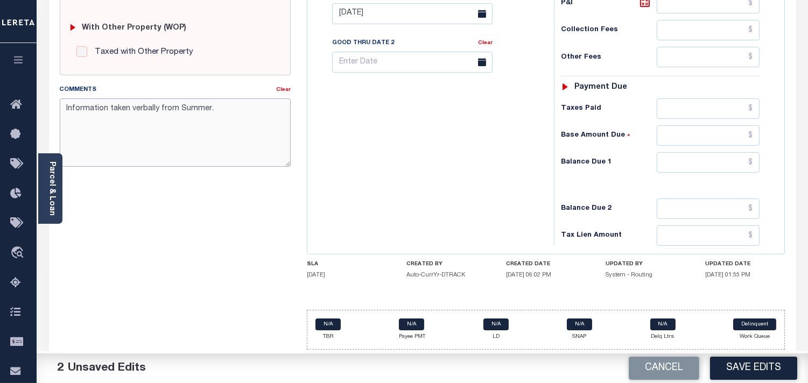
type textarea "Information taken verbally from Summer."
click at [723, 152] on input "text" at bounding box center [708, 162] width 103 height 20
type input "$0.00"
click at [520, 174] on div "Tax Bill No Multiple Payment Option Payment Plan Clear" at bounding box center [428, 8] width 236 height 475
click at [730, 374] on button "Save Edits" at bounding box center [753, 368] width 87 height 23
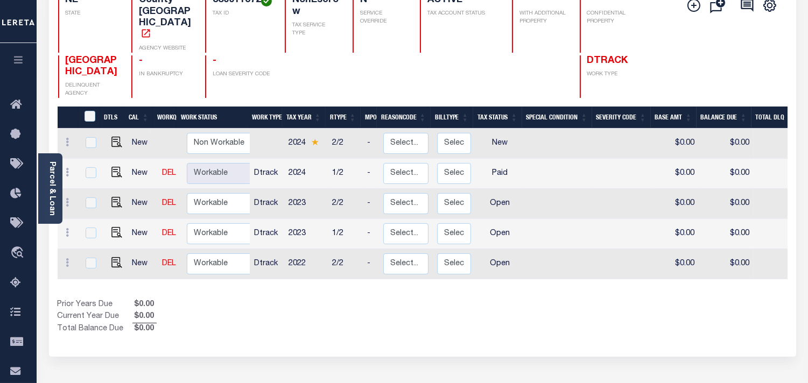
scroll to position [119, 0]
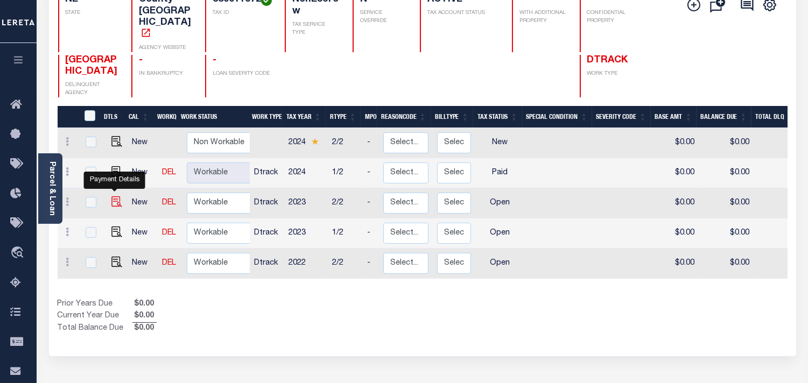
click at [116, 196] on img "" at bounding box center [116, 201] width 11 height 11
checkbox input "true"
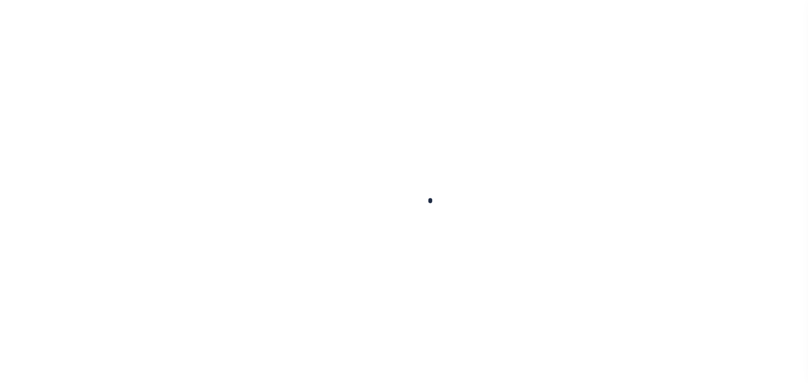
checkbox input "false"
type input "[DATE]"
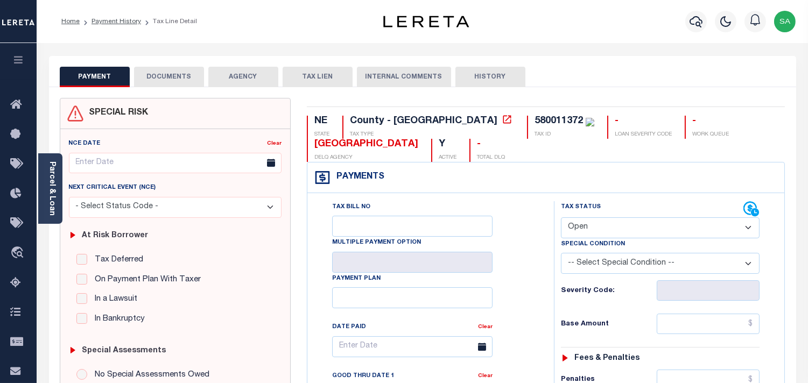
click at [608, 231] on select "- Select Status Code - Open Due/Unpaid Paid Incomplete No Tax Due Internal Refu…" at bounding box center [660, 227] width 199 height 21
select select "PYD"
click at [561, 218] on select "- Select Status Code - Open Due/Unpaid Paid Incomplete No Tax Due Internal Refu…" at bounding box center [660, 227] width 199 height 21
type input "[DATE]"
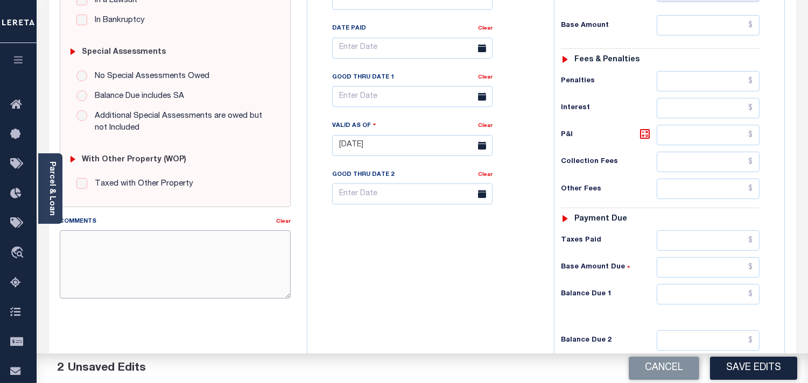
paste textarea "Information taken verbally from Summer."
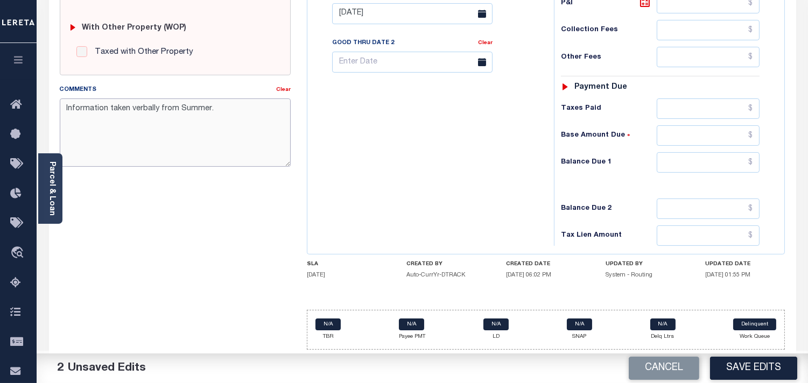
scroll to position [433, 0]
type textarea "Information taken verbally from Summer."
click at [747, 164] on input "text" at bounding box center [708, 162] width 103 height 20
type input "$0.00"
drag, startPoint x: 533, startPoint y: 170, endPoint x: 613, endPoint y: 244, distance: 108.9
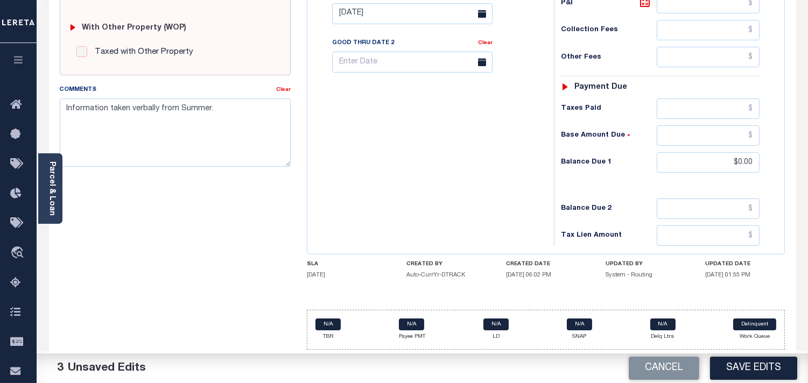
click at [533, 171] on div "Tax Bill No Multiple Payment Option Payment Plan Clear" at bounding box center [428, 8] width 236 height 475
click at [755, 364] on button "Save Edits" at bounding box center [753, 368] width 87 height 23
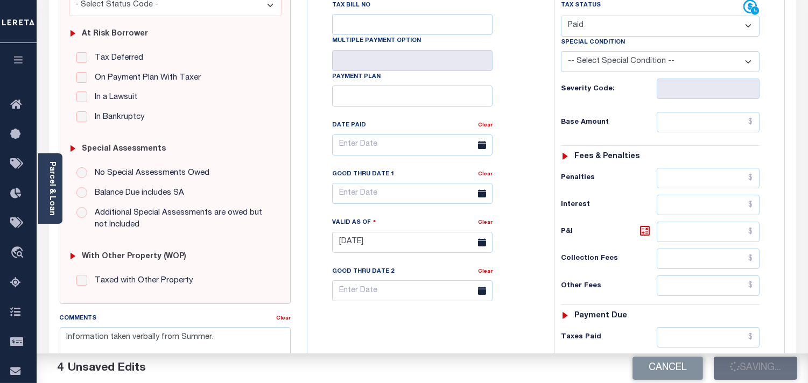
scroll to position [194, 0]
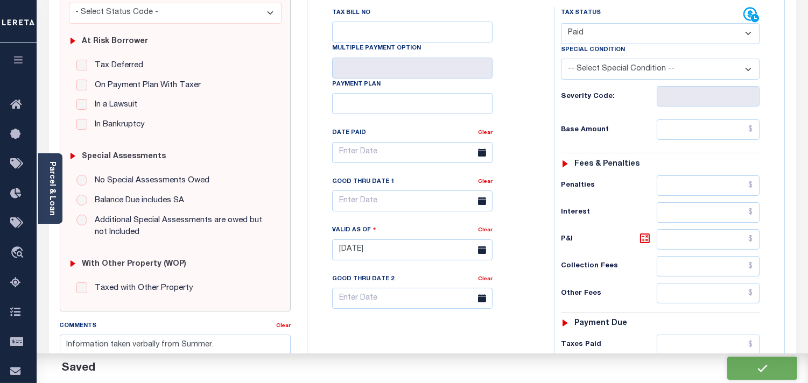
checkbox input "false"
type input "$0"
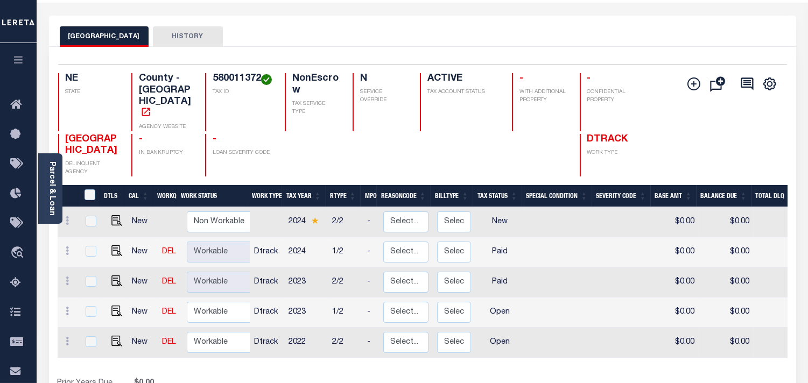
scroll to position [60, 0]
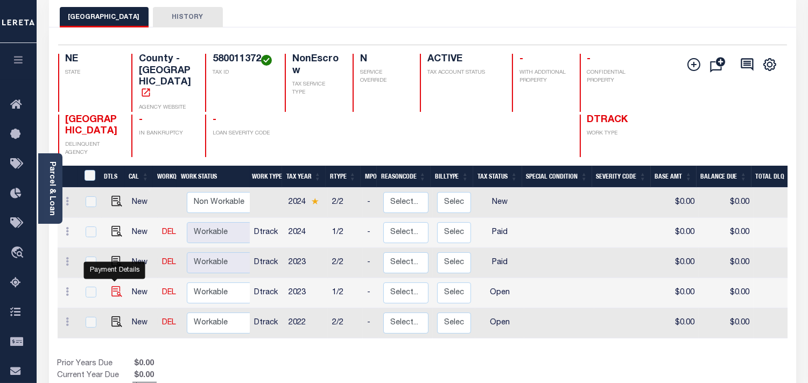
click at [117, 286] on img "" at bounding box center [116, 291] width 11 height 11
checkbox input "true"
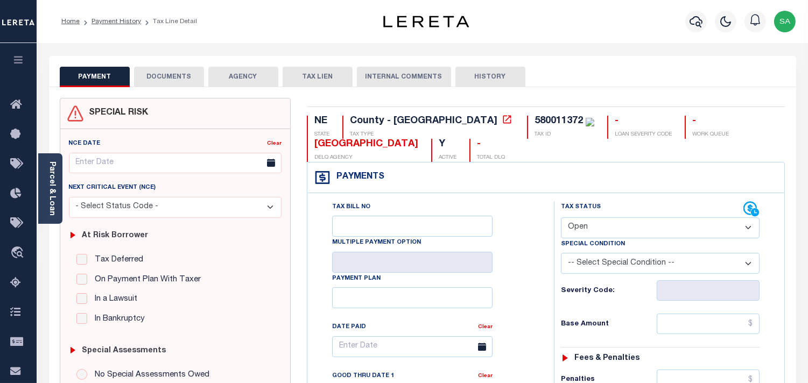
click at [593, 234] on select "- Select Status Code - Open Due/Unpaid Paid Incomplete No Tax Due Internal Refu…" at bounding box center [660, 227] width 199 height 21
select select "PYD"
click at [561, 218] on select "- Select Status Code - Open Due/Unpaid Paid Incomplete No Tax Due Internal Refu…" at bounding box center [660, 227] width 199 height 21
type input "[DATE]"
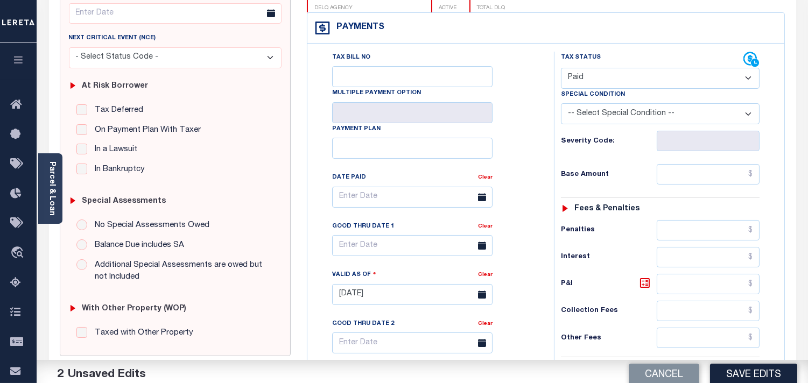
scroll to position [239, 0]
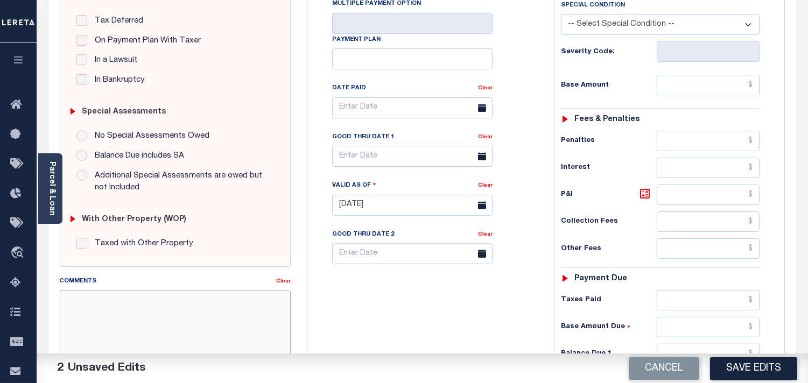
click at [184, 297] on textarea "Comments" at bounding box center [175, 324] width 231 height 68
paste textarea "Information taken verbally from Summer."
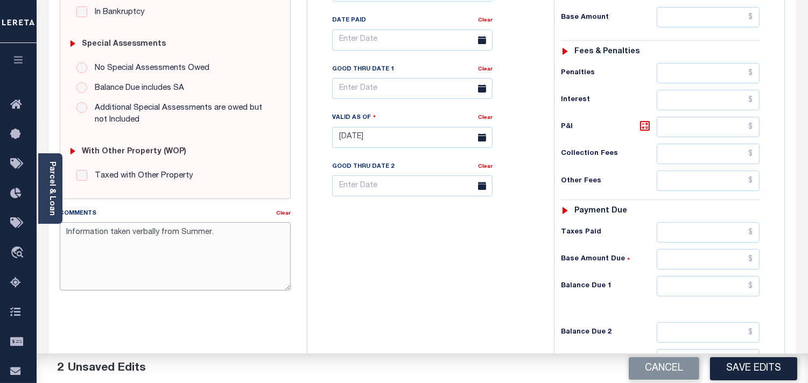
scroll to position [433, 0]
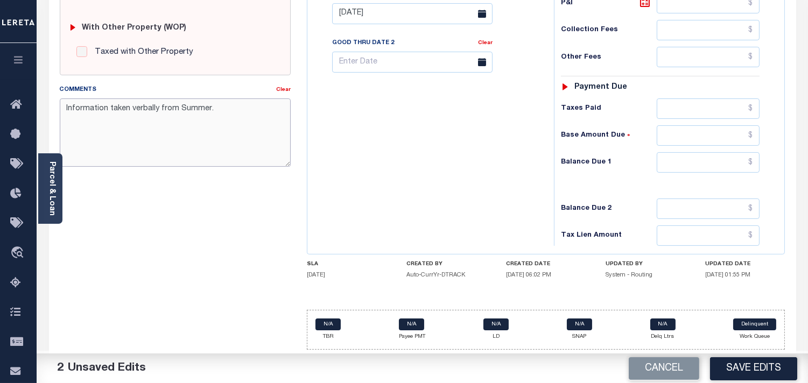
type textarea "Information taken verbally from Summer."
click at [700, 156] on input "text" at bounding box center [708, 162] width 103 height 20
type input "$0.00"
click at [558, 177] on div "Tax Status Status - Select Status Code -" at bounding box center [664, 8] width 220 height 475
click at [768, 357] on button "Save Edits" at bounding box center [753, 368] width 87 height 23
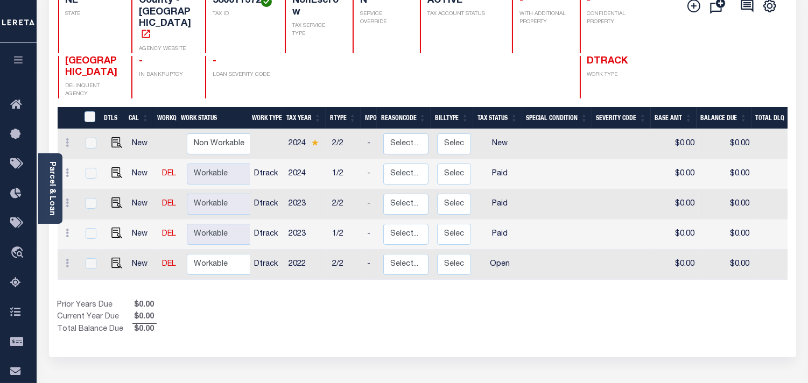
scroll to position [119, 0]
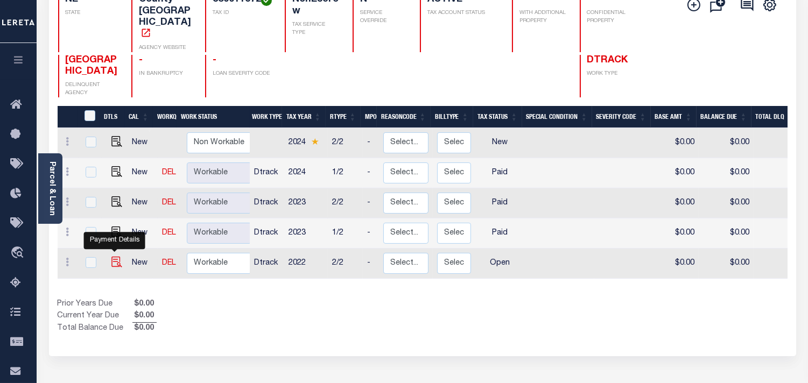
click at [114, 257] on img "" at bounding box center [116, 262] width 11 height 11
checkbox input "true"
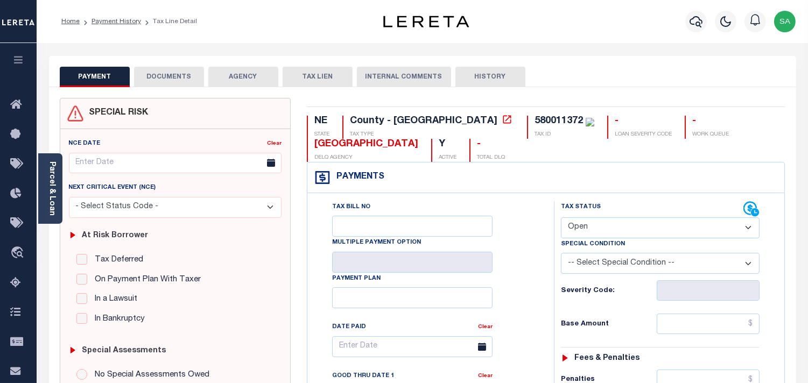
click at [595, 225] on select "- Select Status Code - Open Due/Unpaid Paid Incomplete No Tax Due Internal Refu…" at bounding box center [660, 227] width 199 height 21
select select "PYD"
click at [561, 218] on select "- Select Status Code - Open Due/Unpaid Paid Incomplete No Tax Due Internal Refu…" at bounding box center [660, 227] width 199 height 21
type input "[DATE]"
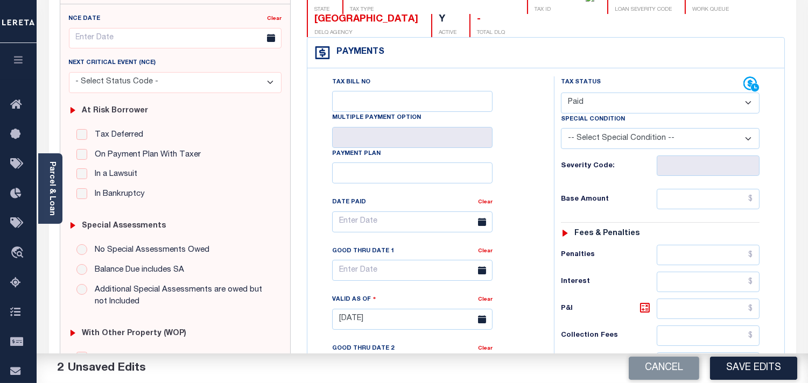
scroll to position [239, 0]
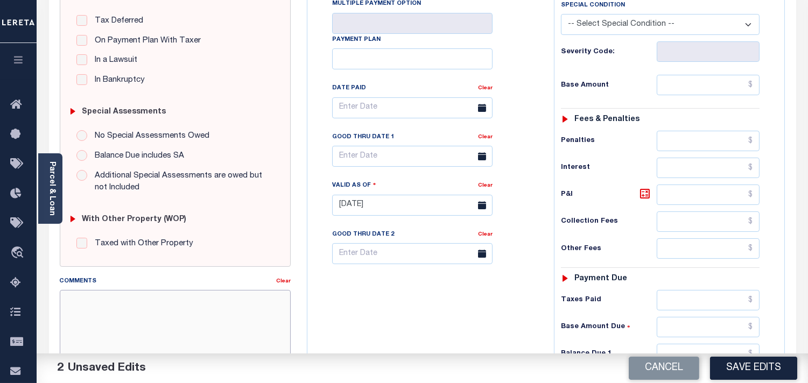
click at [251, 310] on textarea "Comments" at bounding box center [175, 324] width 231 height 68
paste textarea "Information taken verbally from Summer."
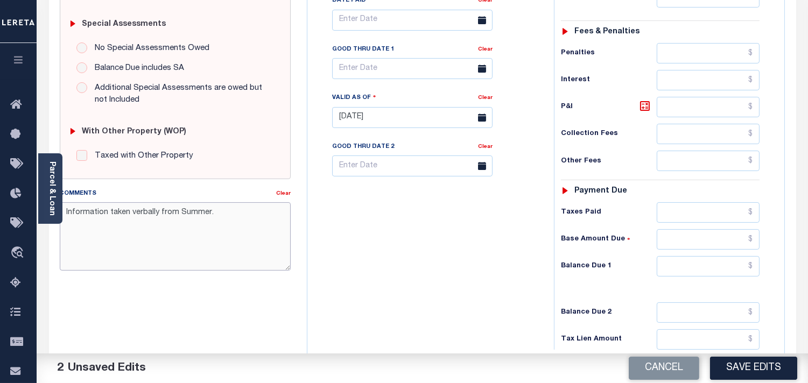
scroll to position [418, 0]
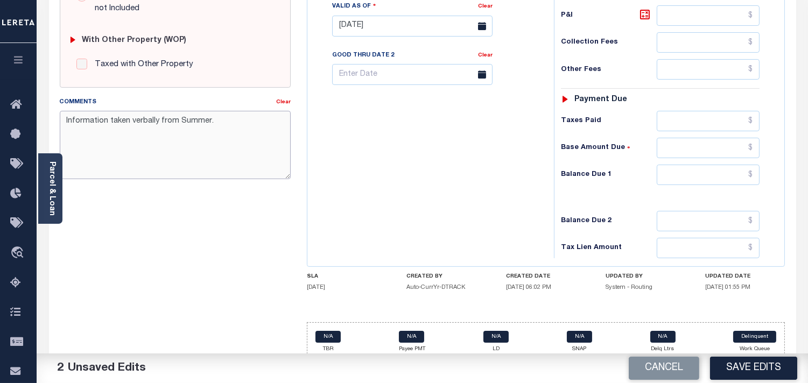
type textarea "Information taken verbally from Summer."
click at [737, 185] on input "text" at bounding box center [708, 175] width 103 height 20
type input "$0.00"
click at [509, 188] on div "Tax Bill No Multiple Payment Option Payment Plan Clear" at bounding box center [428, 20] width 236 height 475
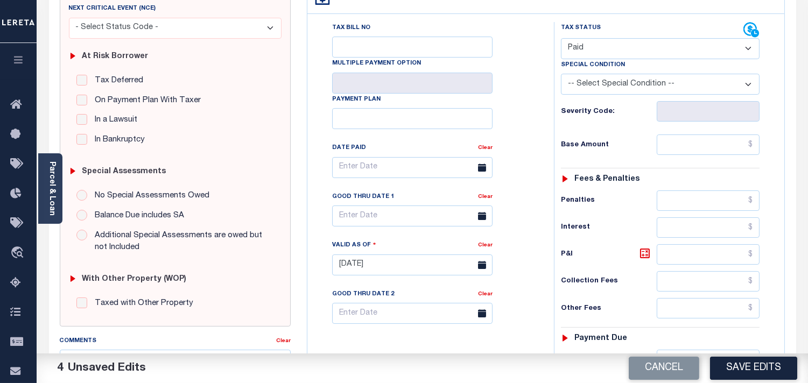
scroll to position [0, 0]
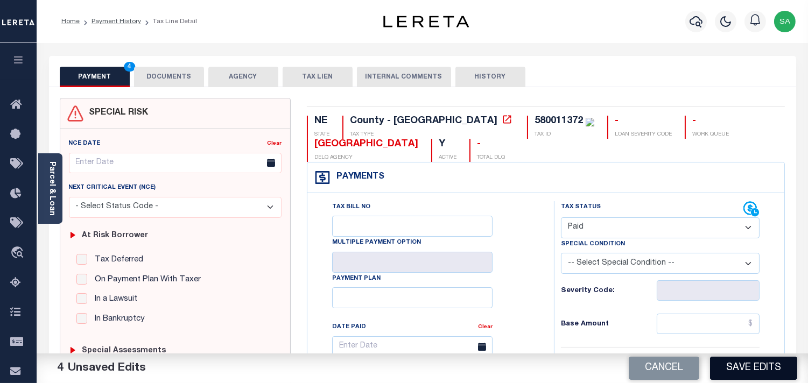
click at [748, 367] on button "Save Edits" at bounding box center [753, 368] width 87 height 23
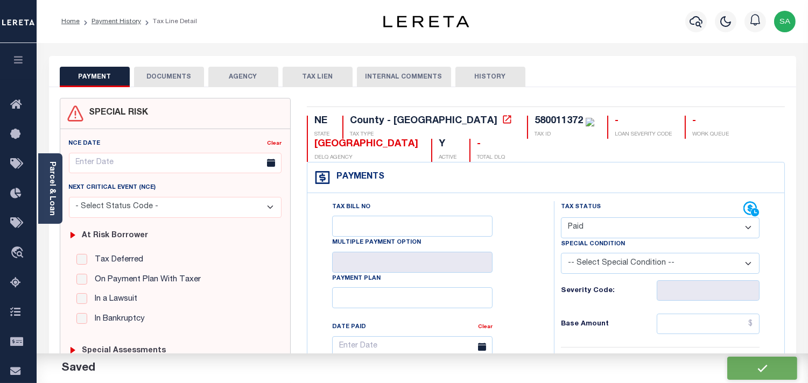
checkbox input "false"
type input "$0"
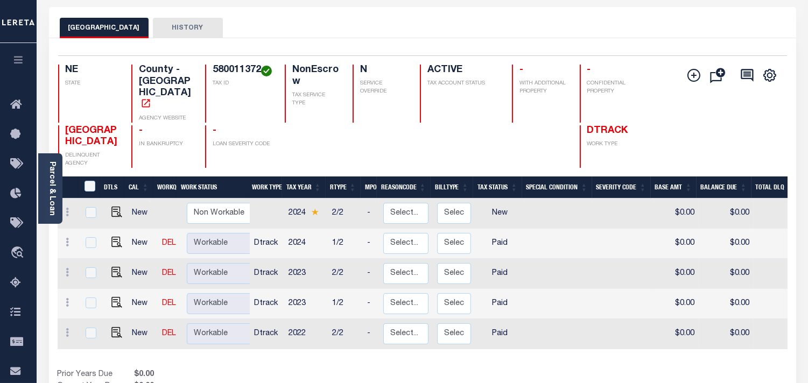
scroll to position [119, 0]
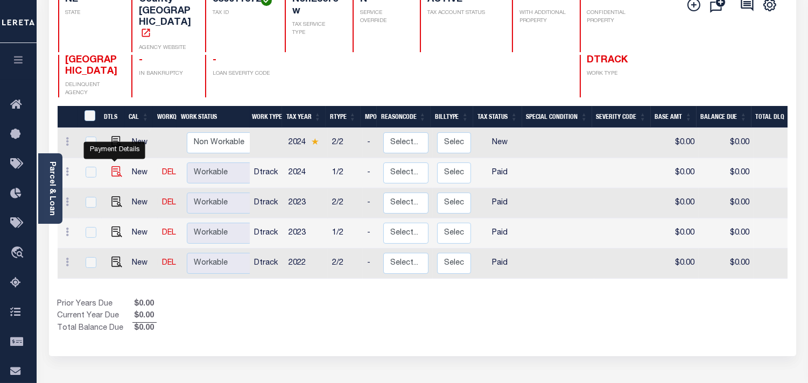
click at [111, 166] on img "" at bounding box center [116, 171] width 11 height 11
checkbox input "true"
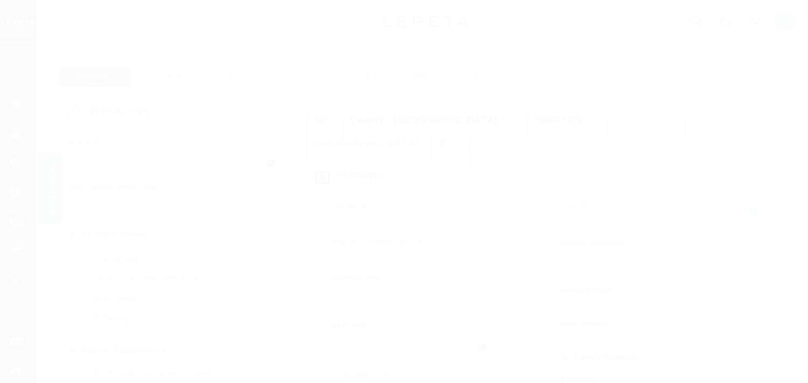
select select "PYD"
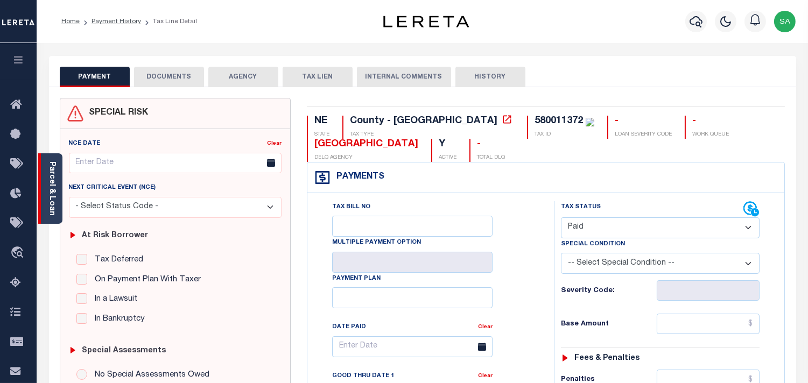
click at [57, 199] on div "Parcel & Loan" at bounding box center [50, 188] width 24 height 71
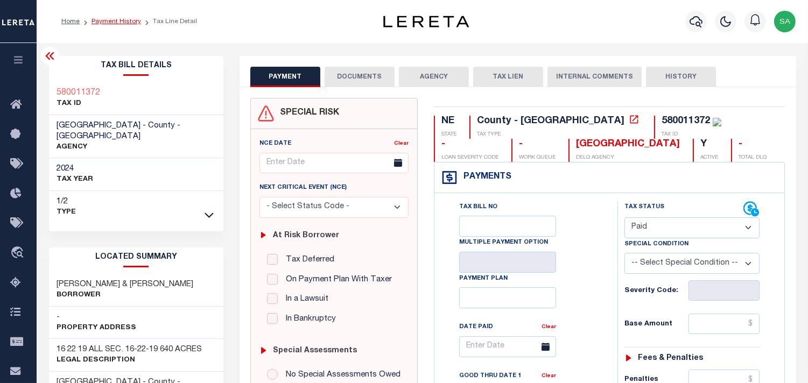
click at [116, 22] on link "Payment History" at bounding box center [117, 21] width 50 height 6
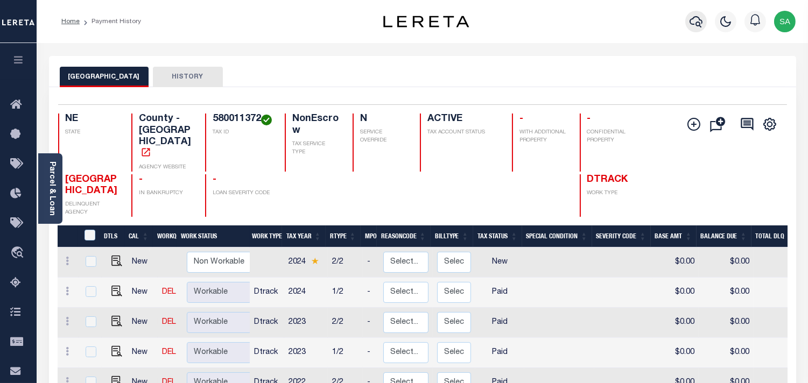
click at [701, 15] on icon "button" at bounding box center [696, 21] width 13 height 13
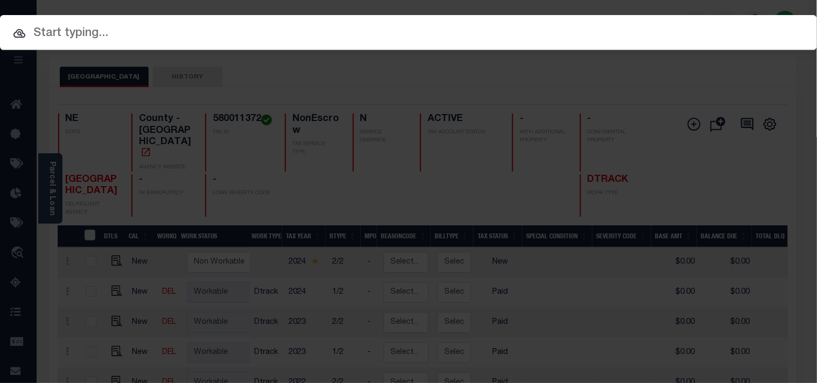
click at [636, 50] on div "Include Loans TBM Customers Borrowers Payments (Lender Non-Disb) Payments (Lend…" at bounding box center [408, 59] width 817 height 19
paste input "2190624"
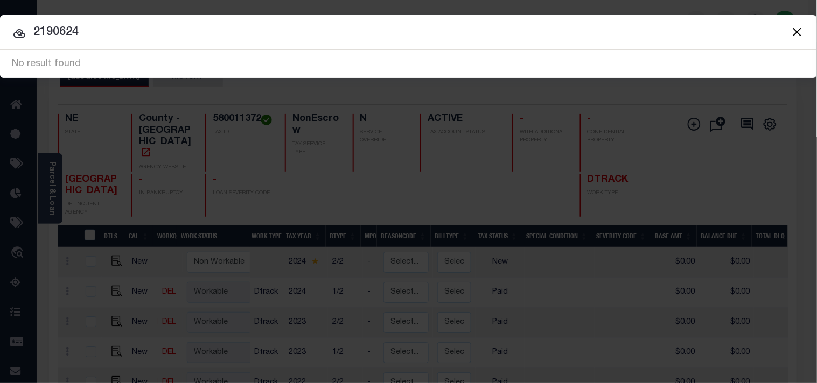
drag, startPoint x: 135, startPoint y: 27, endPoint x: 29, endPoint y: 27, distance: 106.6
click at [29, 27] on input "2190624" at bounding box center [408, 32] width 817 height 19
paste input "AIKEN CITY"
drag, startPoint x: 186, startPoint y: 33, endPoint x: 0, endPoint y: 35, distance: 186.3
click at [0, 35] on input "AIKEN CITY" at bounding box center [408, 32] width 817 height 19
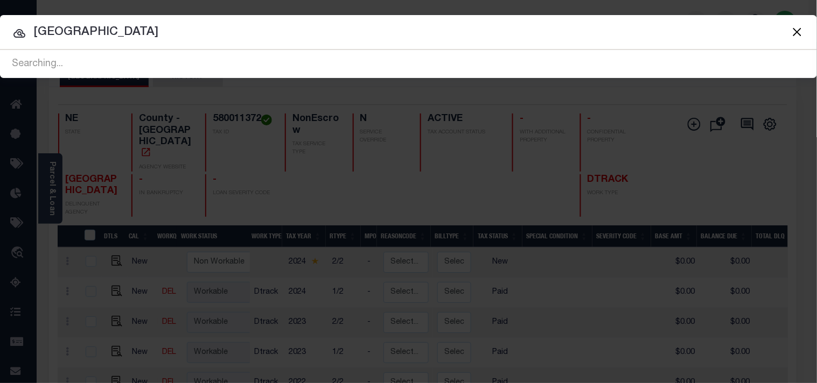
paste input "106-19-08-001-"
click at [794, 33] on button "Close" at bounding box center [797, 32] width 14 height 14
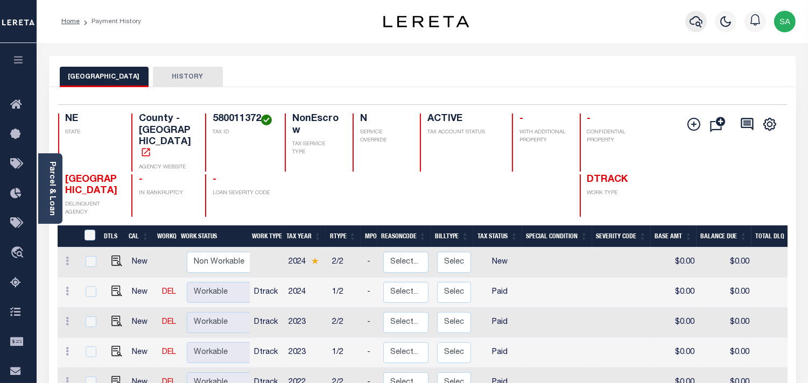
click at [690, 23] on icon "button" at bounding box center [696, 21] width 13 height 11
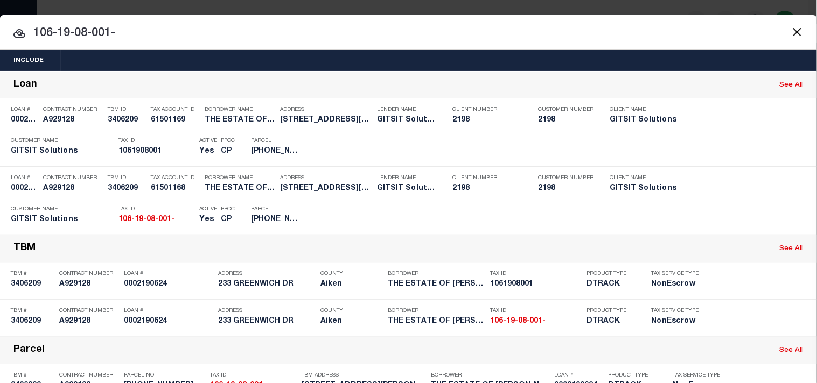
click at [610, 36] on div "Include Loans TBM Customers Borrowers Payments (Lender Non-Disb) Payments (Lend…" at bounding box center [408, 326] width 817 height 623
paste input "2183235"
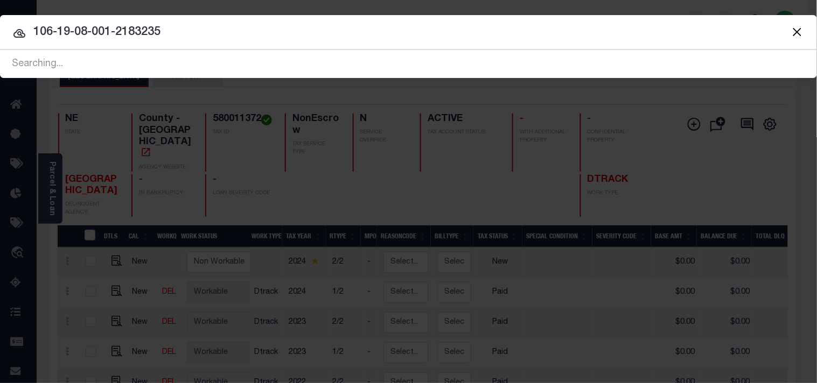
drag, startPoint x: 231, startPoint y: 40, endPoint x: 0, endPoint y: 38, distance: 231.5
click at [0, 38] on input "106-19-08-001-2183235" at bounding box center [408, 32] width 817 height 19
paste input "text"
click at [31, 26] on input "2183235" at bounding box center [408, 32] width 817 height 19
click at [36, 38] on input "02183235" at bounding box center [408, 32] width 817 height 19
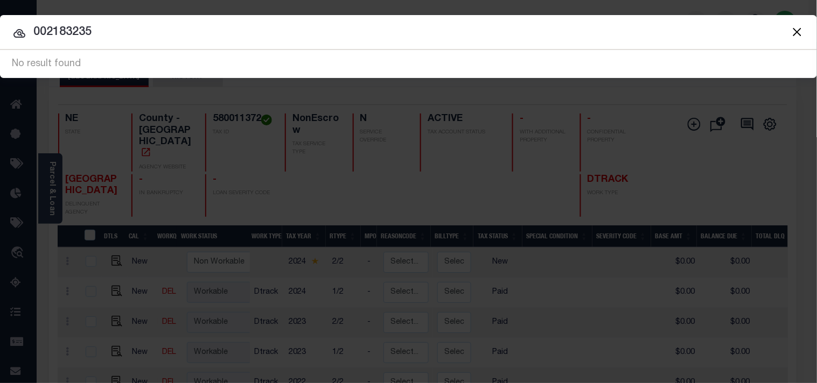
click at [47, 34] on input "002183235" at bounding box center [408, 32] width 817 height 19
type input "0002183235"
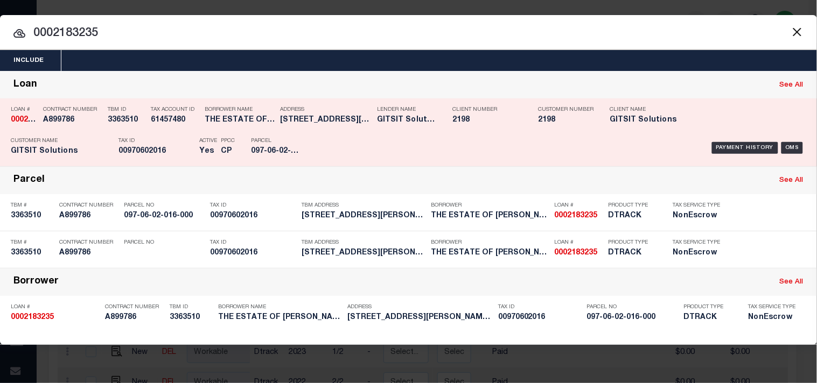
click at [377, 132] on div "Lender Name GITSIT Solutions" at bounding box center [406, 116] width 59 height 31
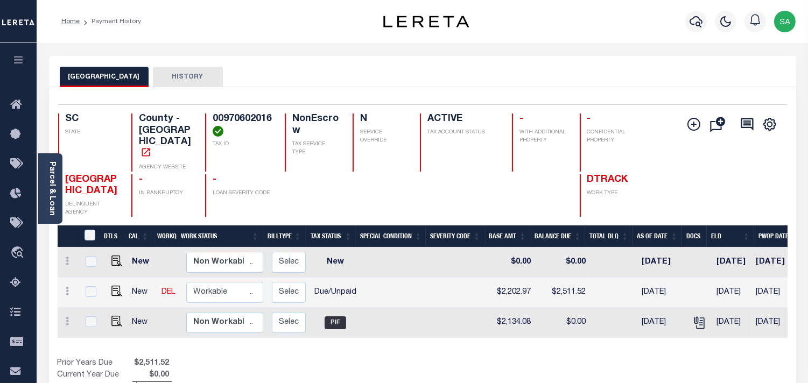
scroll to position [0, 168]
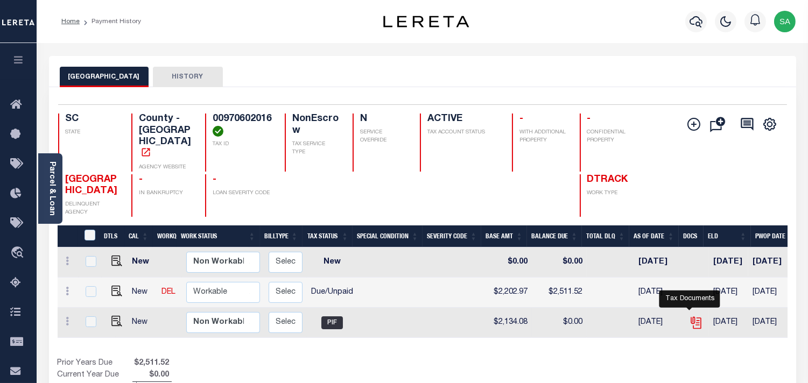
click at [691, 316] on icon "" at bounding box center [696, 323] width 14 height 14
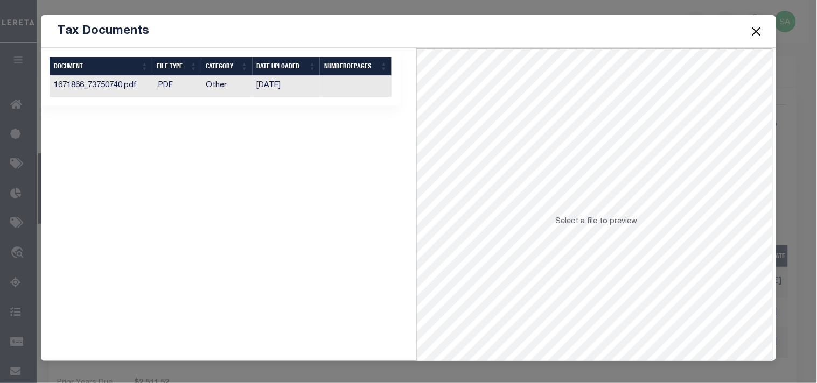
click at [229, 76] on td "Other" at bounding box center [226, 86] width 51 height 21
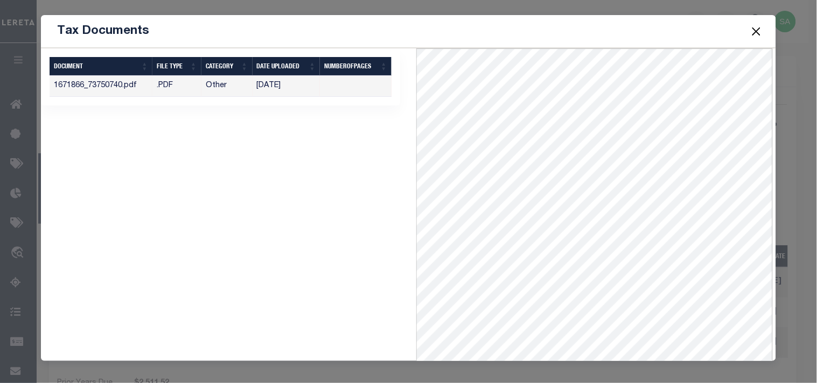
click at [756, 32] on button "Close" at bounding box center [756, 31] width 14 height 14
